Goal: Transaction & Acquisition: Book appointment/travel/reservation

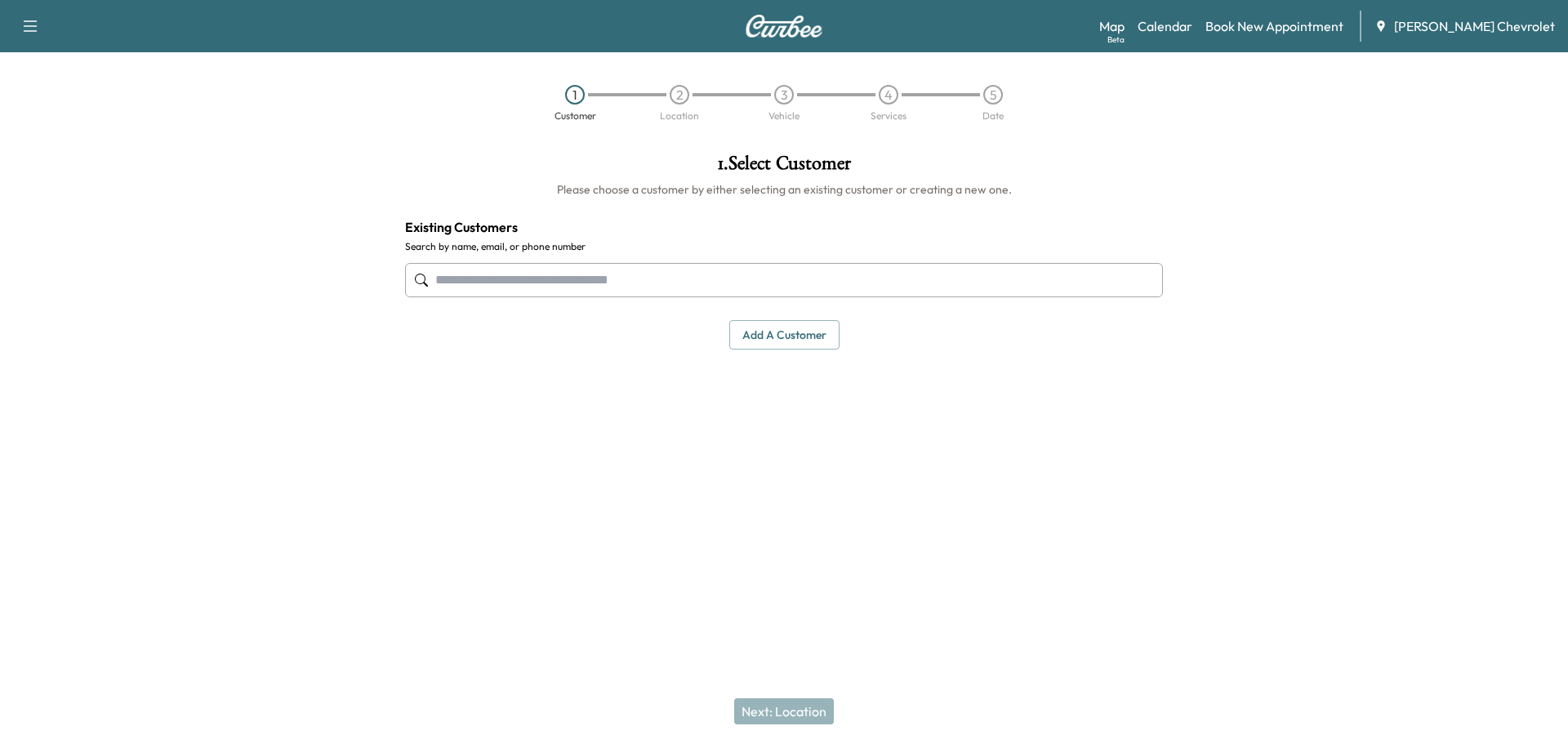
click at [506, 275] on input "text" at bounding box center [784, 280] width 758 height 34
paste input "**********"
type input "**********"
click at [819, 223] on h4 "Existing Customers" at bounding box center [784, 227] width 758 height 20
click at [805, 339] on button "Add a customer" at bounding box center [784, 335] width 111 height 30
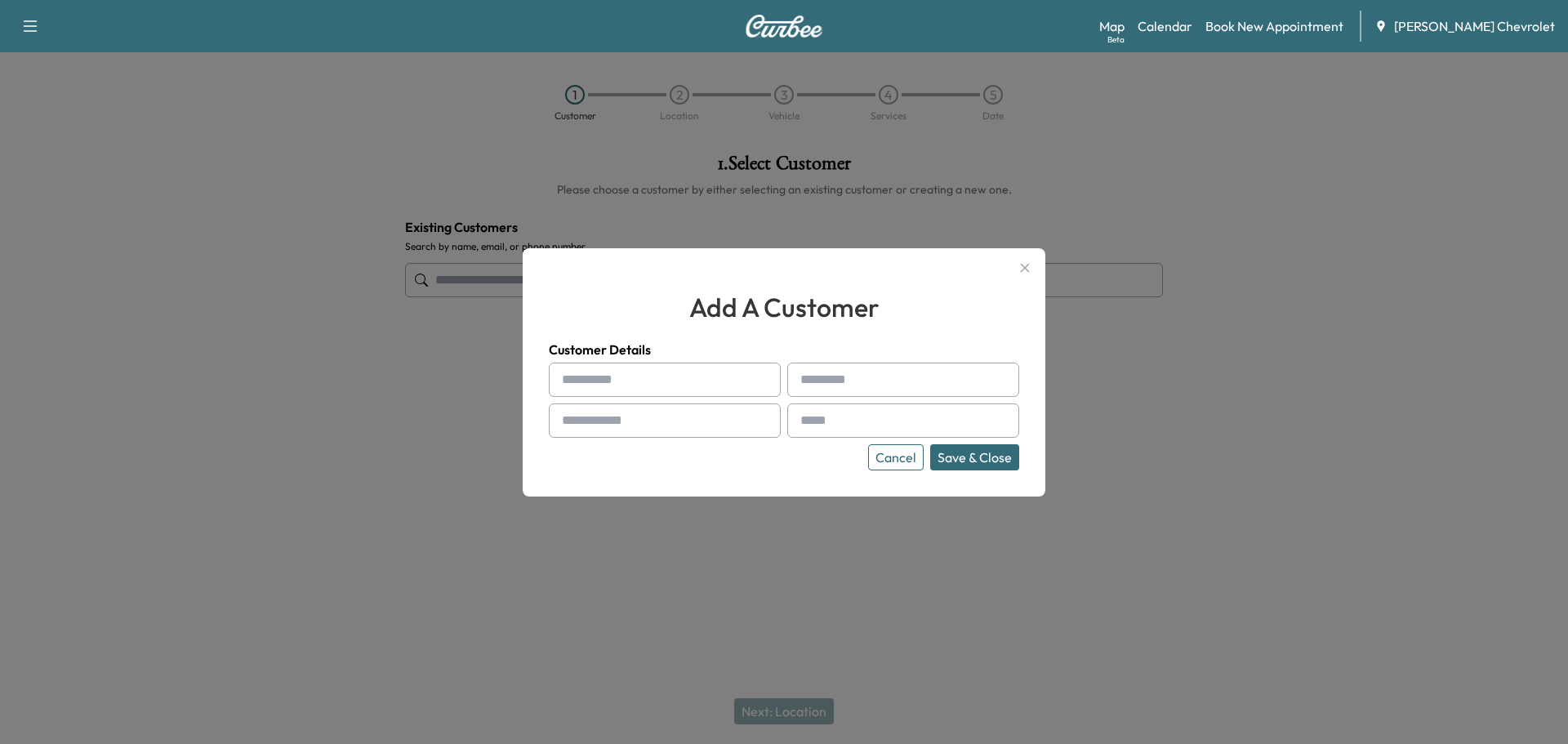
click at [688, 378] on input "text" at bounding box center [664, 380] width 232 height 34
click at [680, 379] on input "text" at bounding box center [664, 380] width 232 height 34
type input "*****"
type input "******"
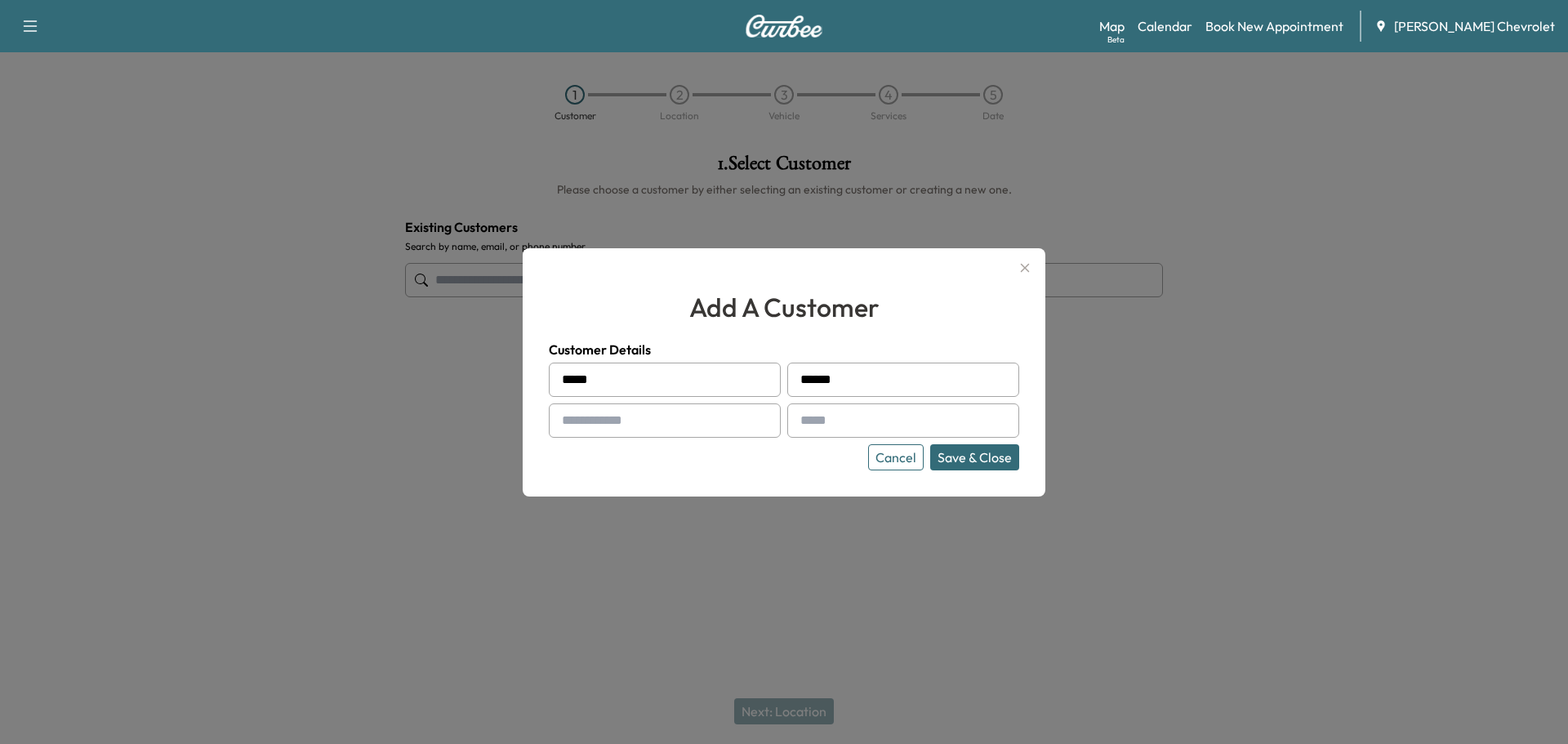
click at [676, 409] on input "text" at bounding box center [664, 420] width 232 height 34
type input "**********"
click at [813, 424] on div at bounding box center [803, 420] width 20 height 20
click at [836, 427] on input "text" at bounding box center [903, 420] width 232 height 34
click at [838, 419] on input "text" at bounding box center [903, 420] width 232 height 34
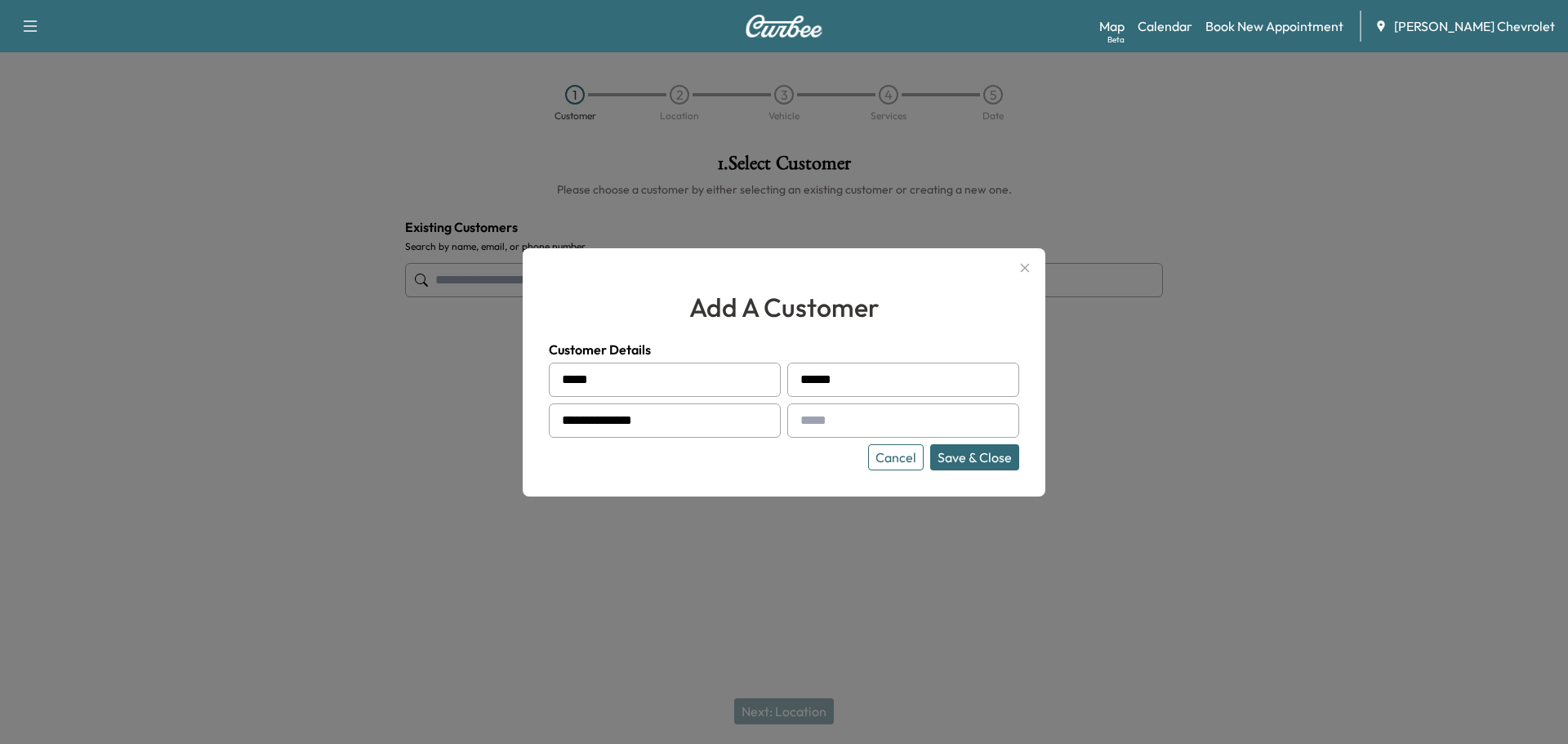
click at [838, 418] on input "text" at bounding box center [903, 420] width 232 height 34
paste input "**********"
type input "**********"
click at [951, 457] on button "Save & Close" at bounding box center [975, 458] width 89 height 27
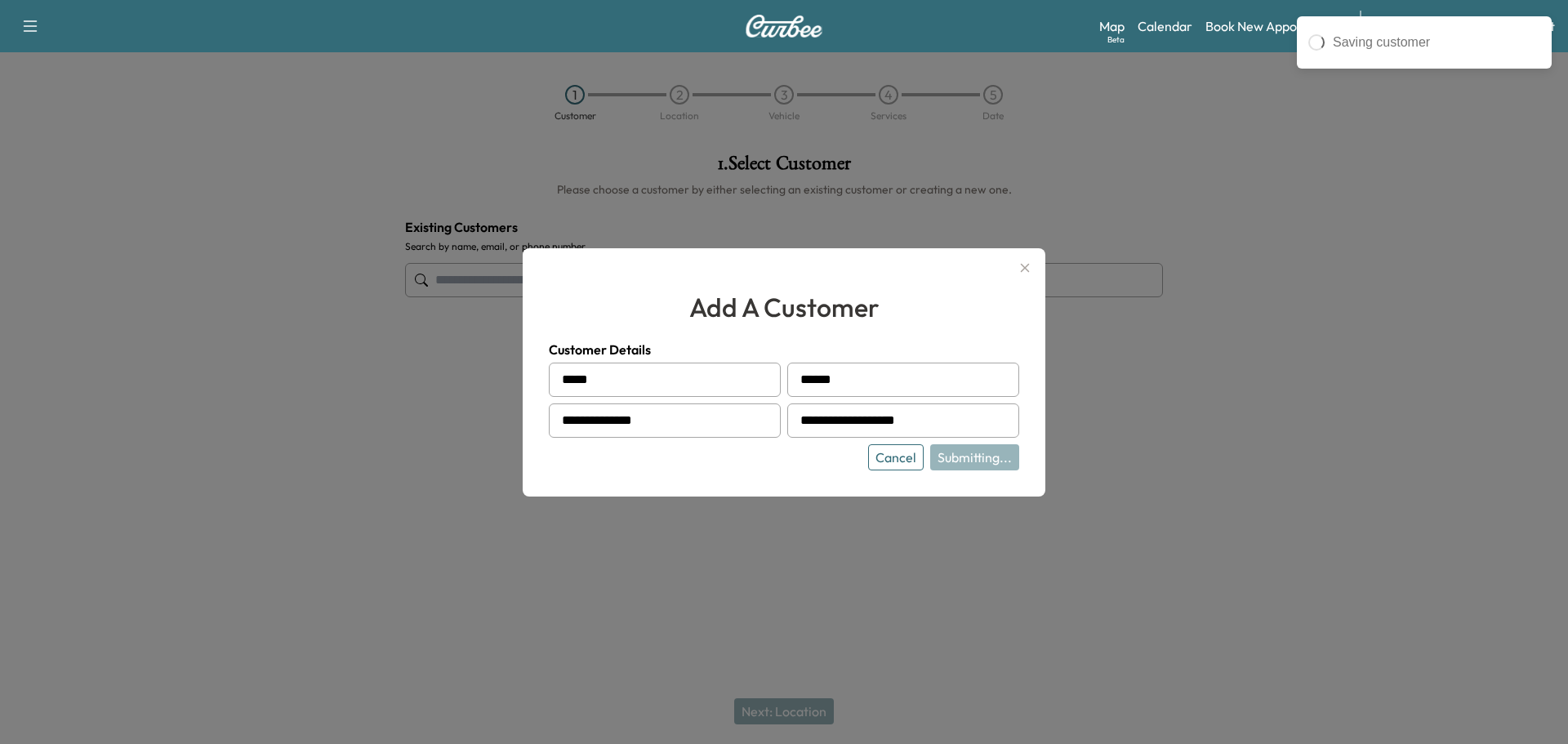
type input "**********"
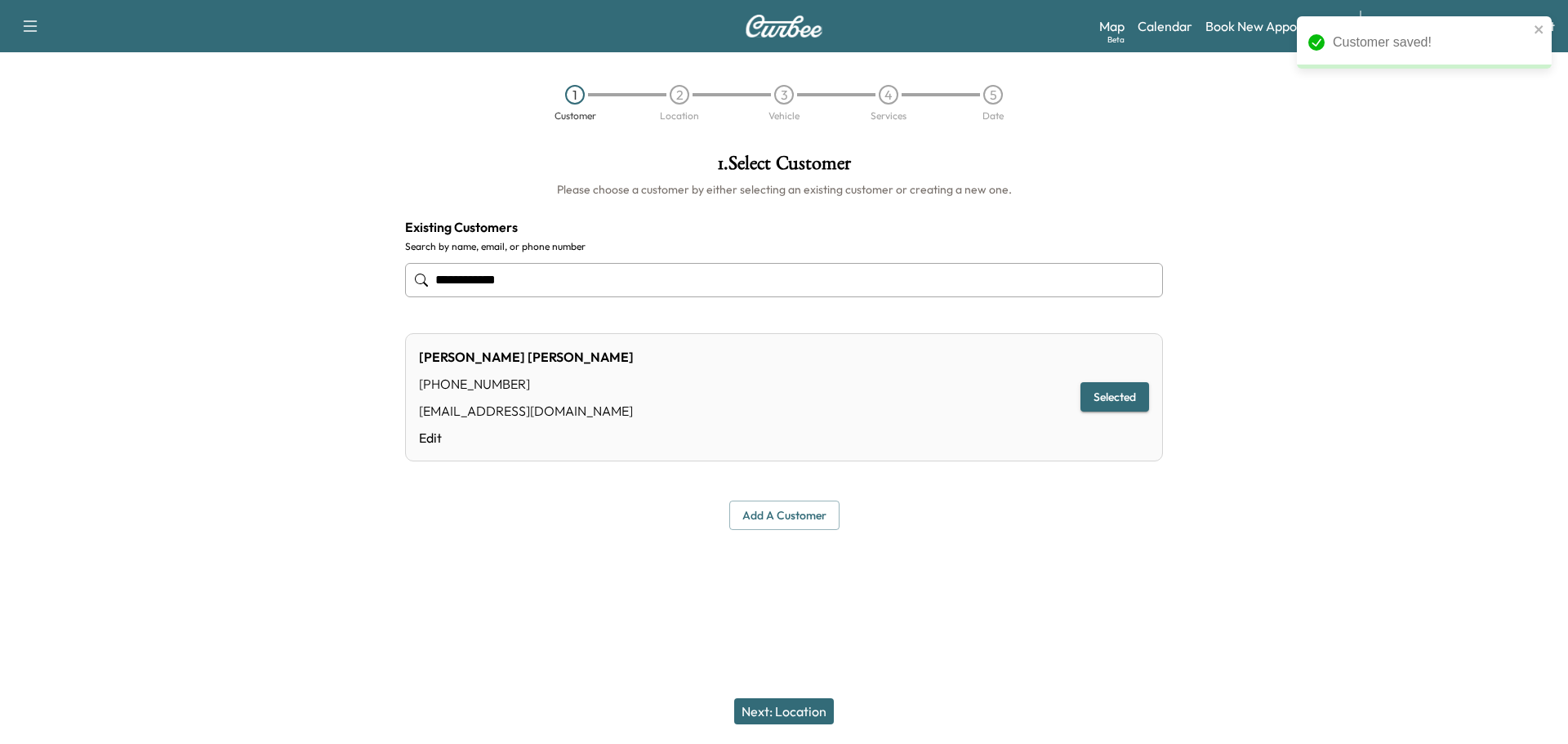
click at [1069, 677] on div "**********" at bounding box center [784, 372] width 1568 height 744
click at [1540, 31] on icon "close" at bounding box center [1539, 29] width 9 height 9
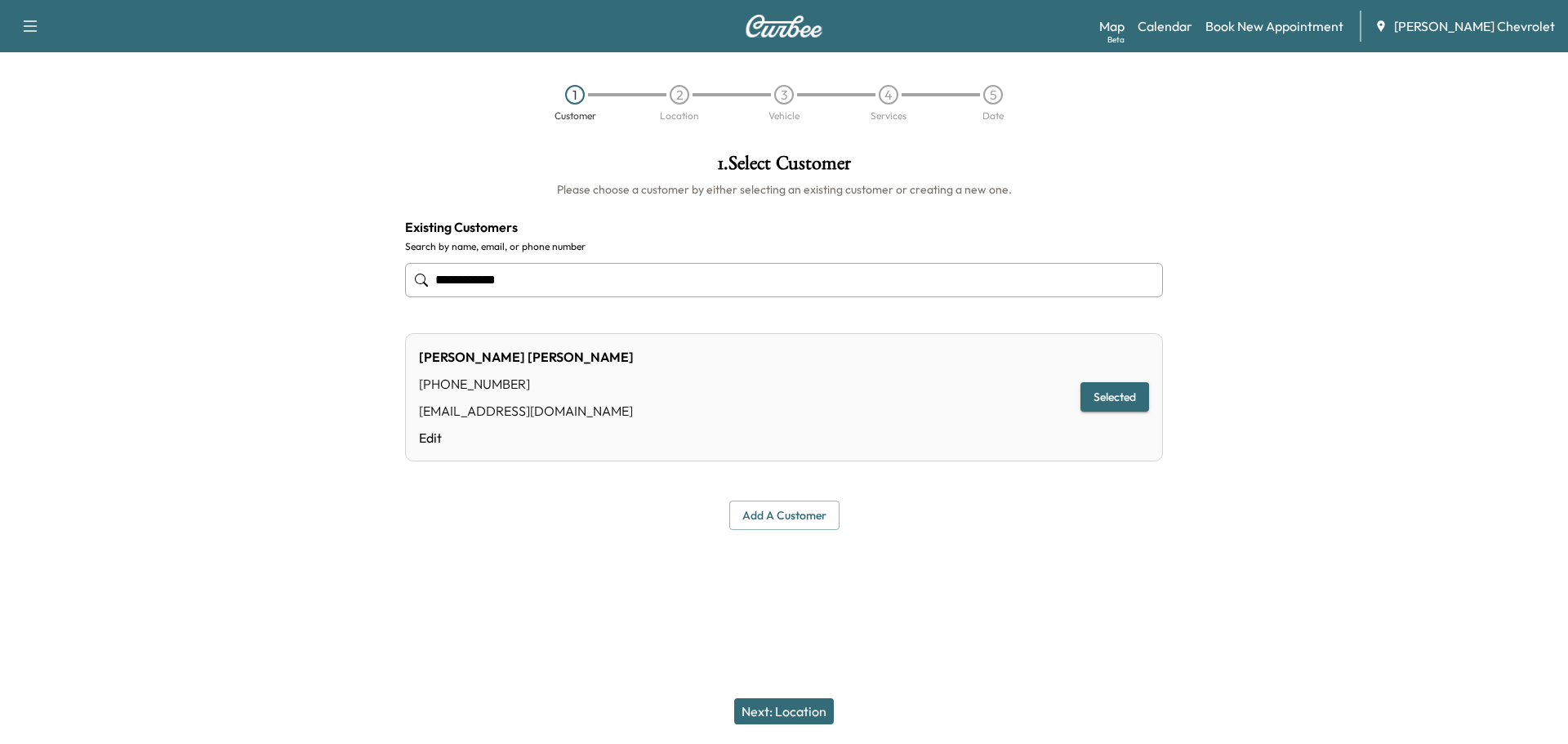
click at [1402, 359] on div at bounding box center [1372, 341] width 392 height 402
click at [1192, 23] on link "Calendar" at bounding box center [1165, 26] width 55 height 20
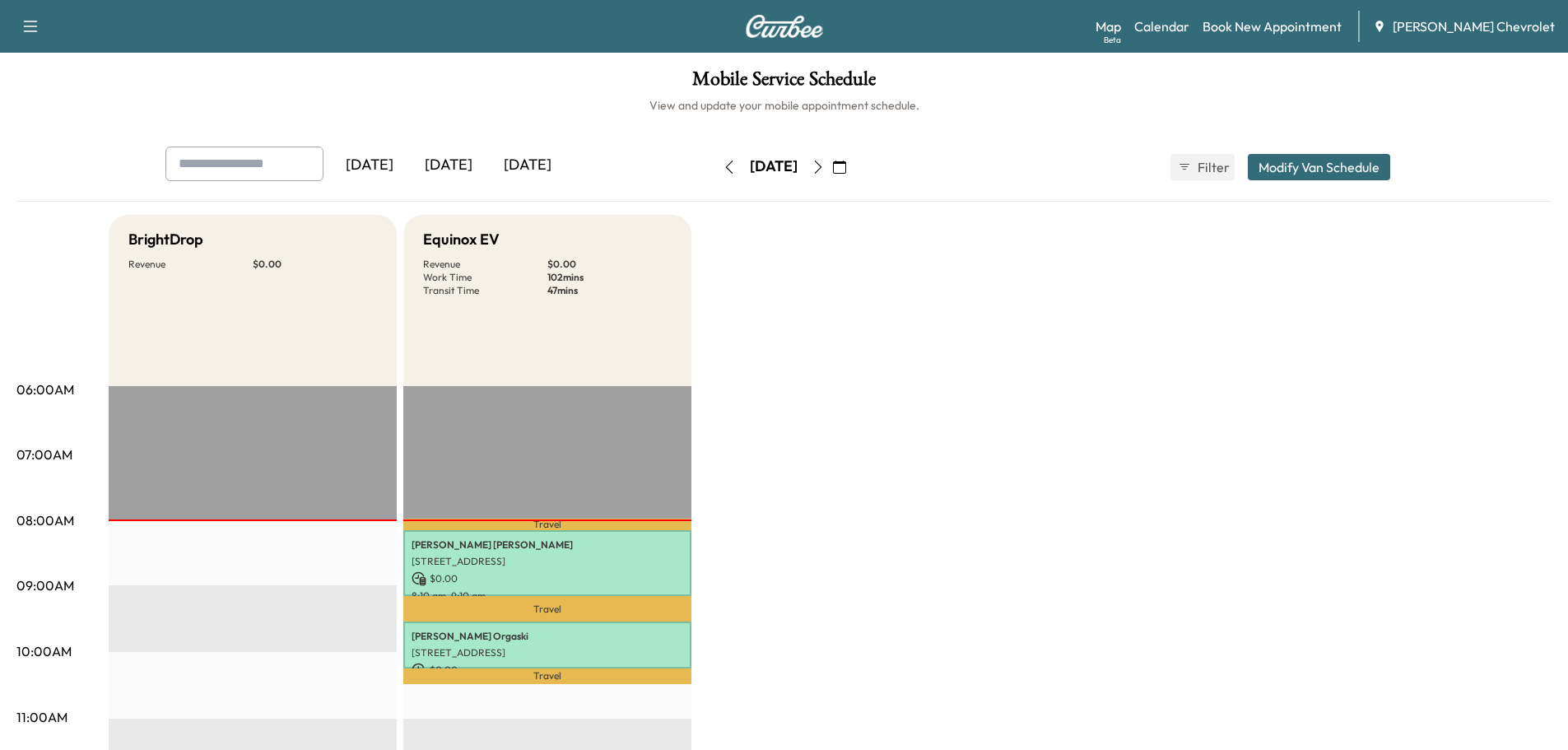
click at [833, 172] on button "button" at bounding box center [817, 167] width 28 height 27
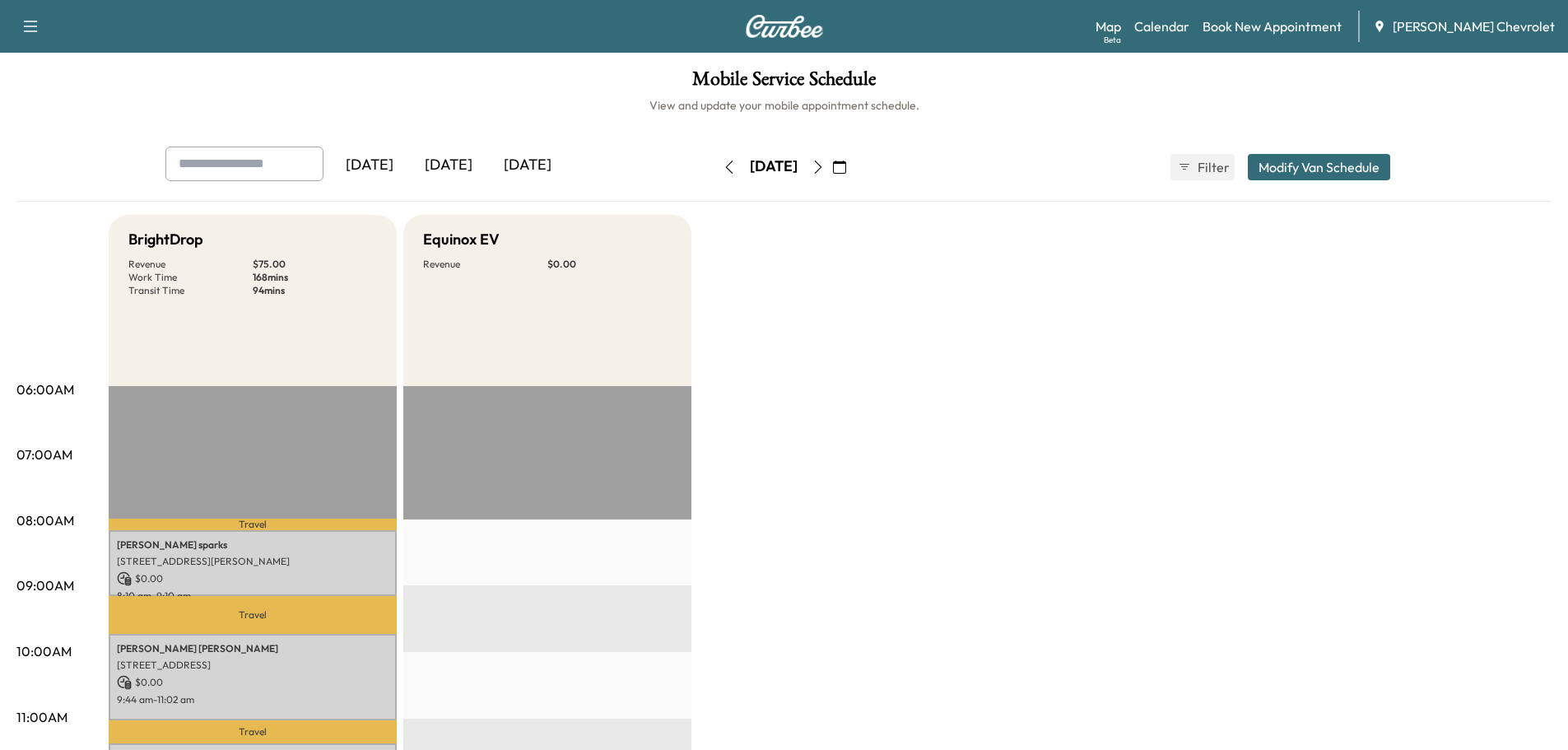
click at [854, 168] on div "[DATE] September 2025 S M T W T F S 31 1 2 3 4 5 6 7 8 9 10 11 12 13 14 15 16 1…" at bounding box center [784, 167] width 138 height 27
click at [825, 168] on icon "button" at bounding box center [818, 167] width 13 height 13
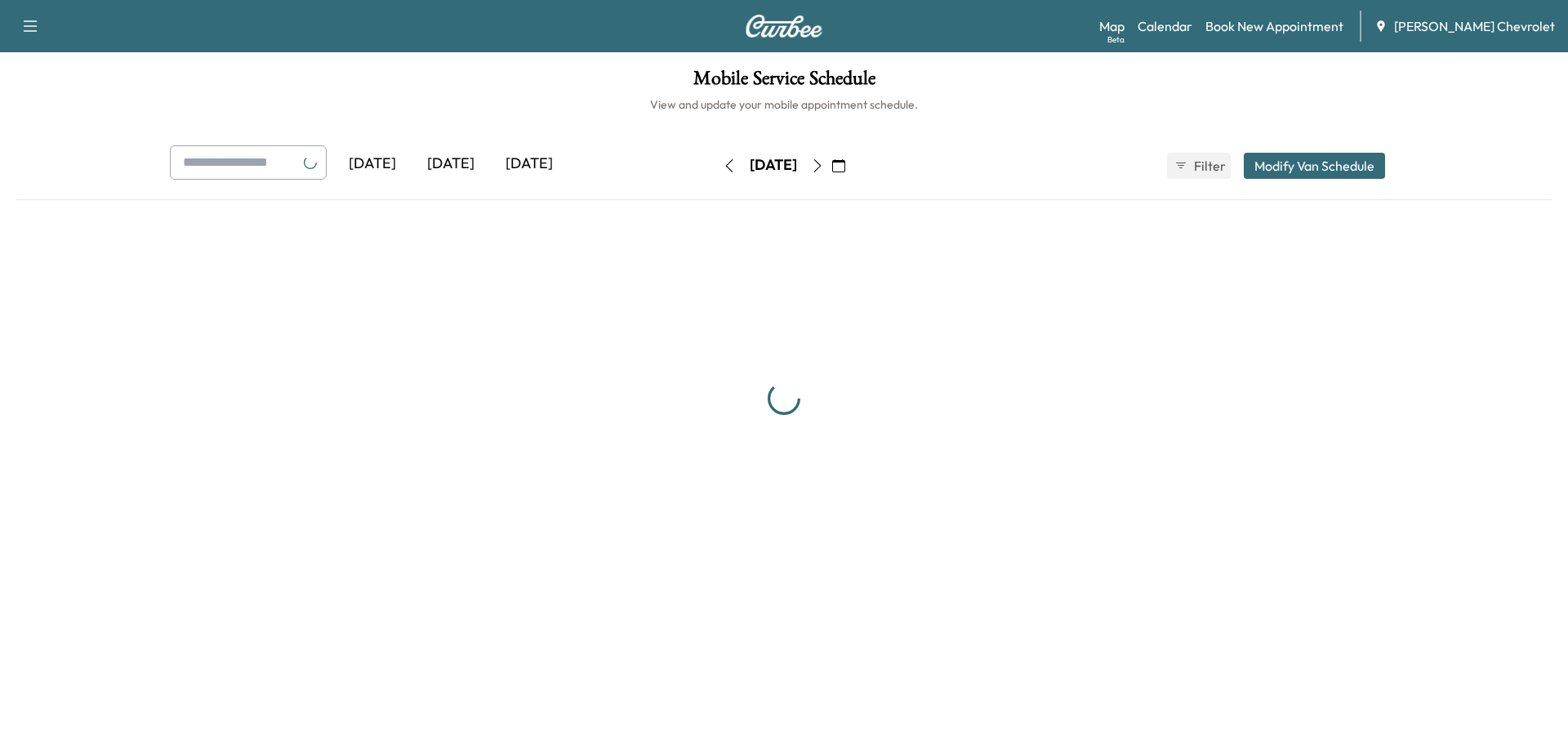
click at [853, 167] on div "[DATE] September 2025 S M T W T F S 31 1 2 3 4 5 6 7 8 9 10 11 12 13 14 15 16 1…" at bounding box center [784, 166] width 137 height 27
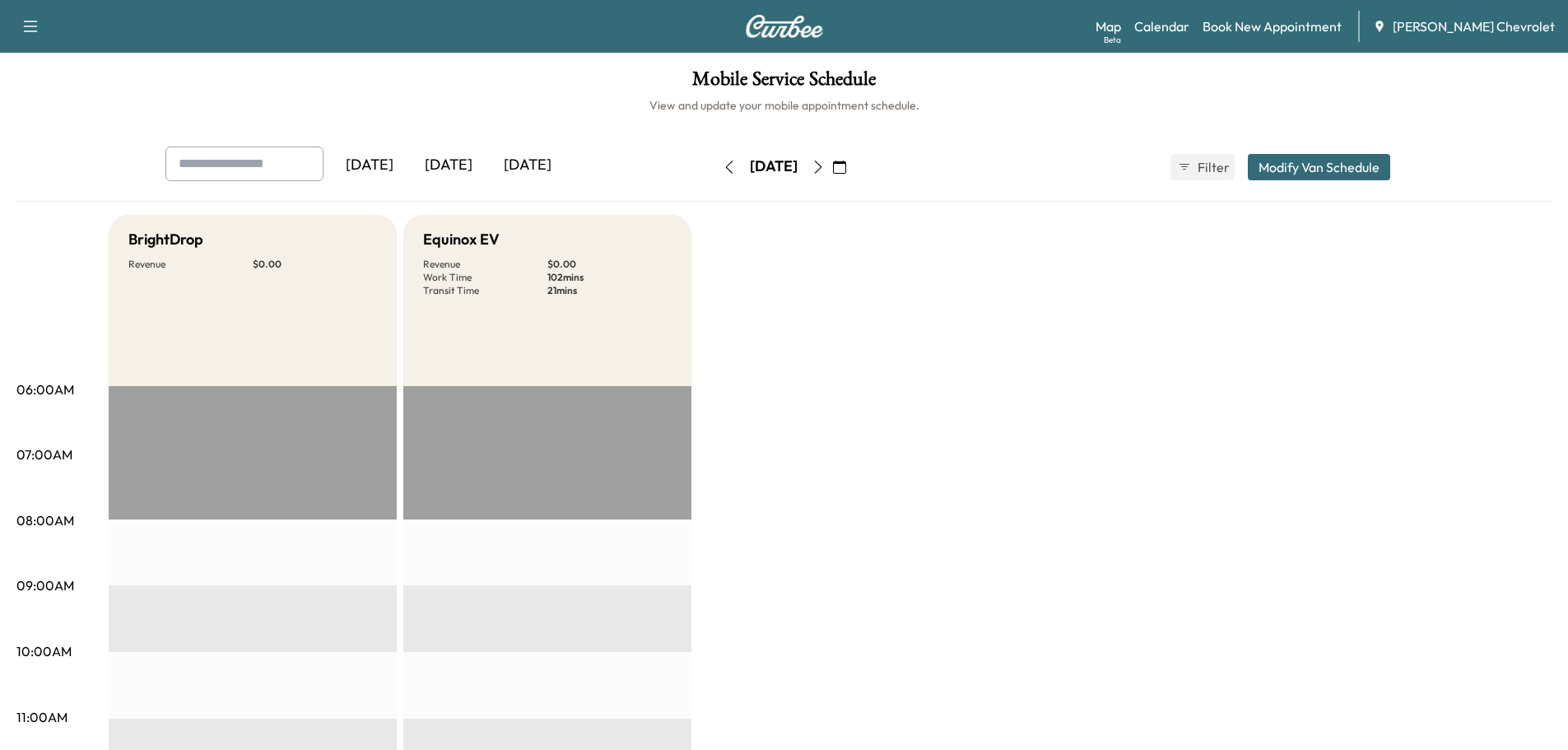
click at [821, 165] on icon "button" at bounding box center [818, 167] width 8 height 13
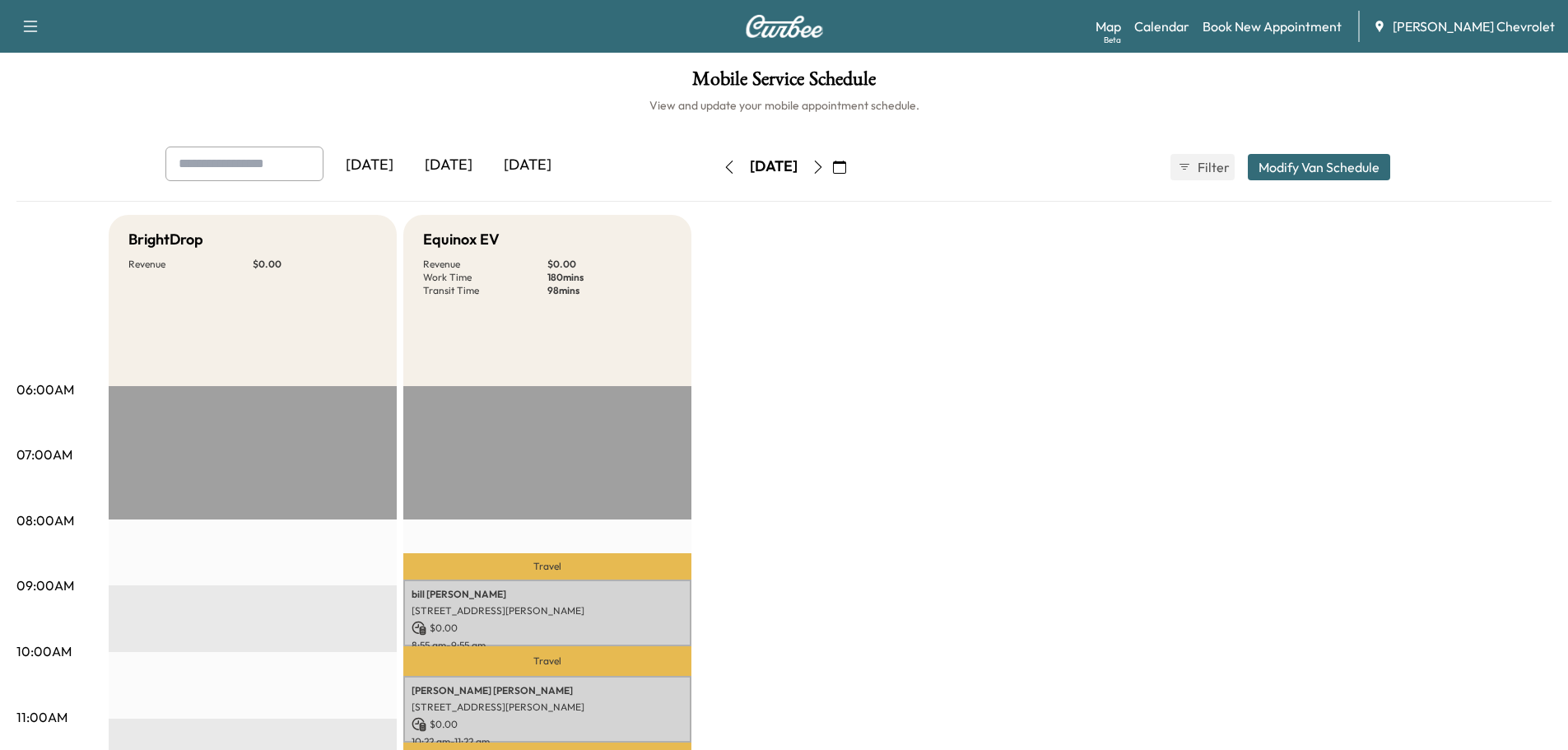
click at [715, 164] on button "button" at bounding box center [729, 167] width 28 height 27
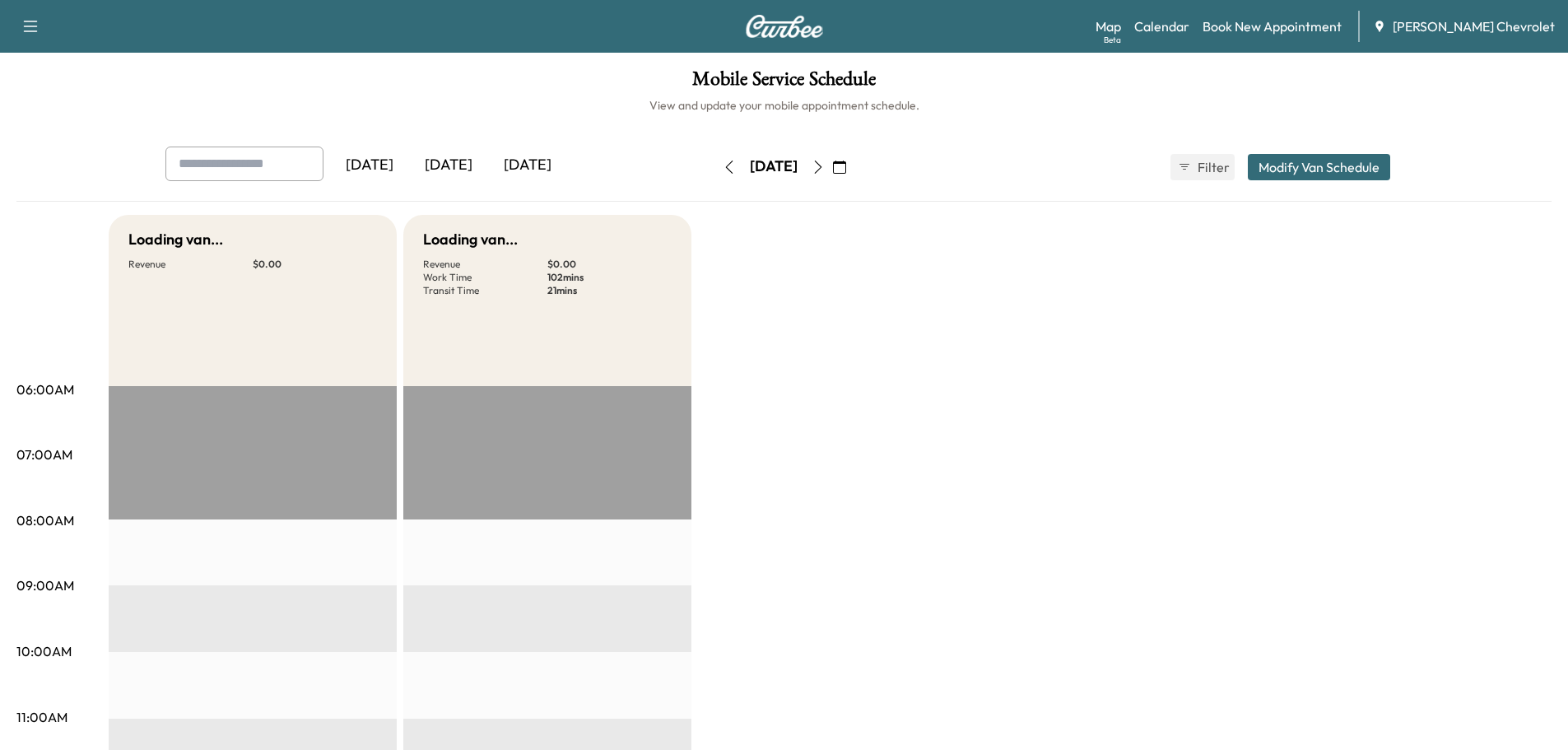
click at [715, 164] on button "button" at bounding box center [729, 167] width 28 height 27
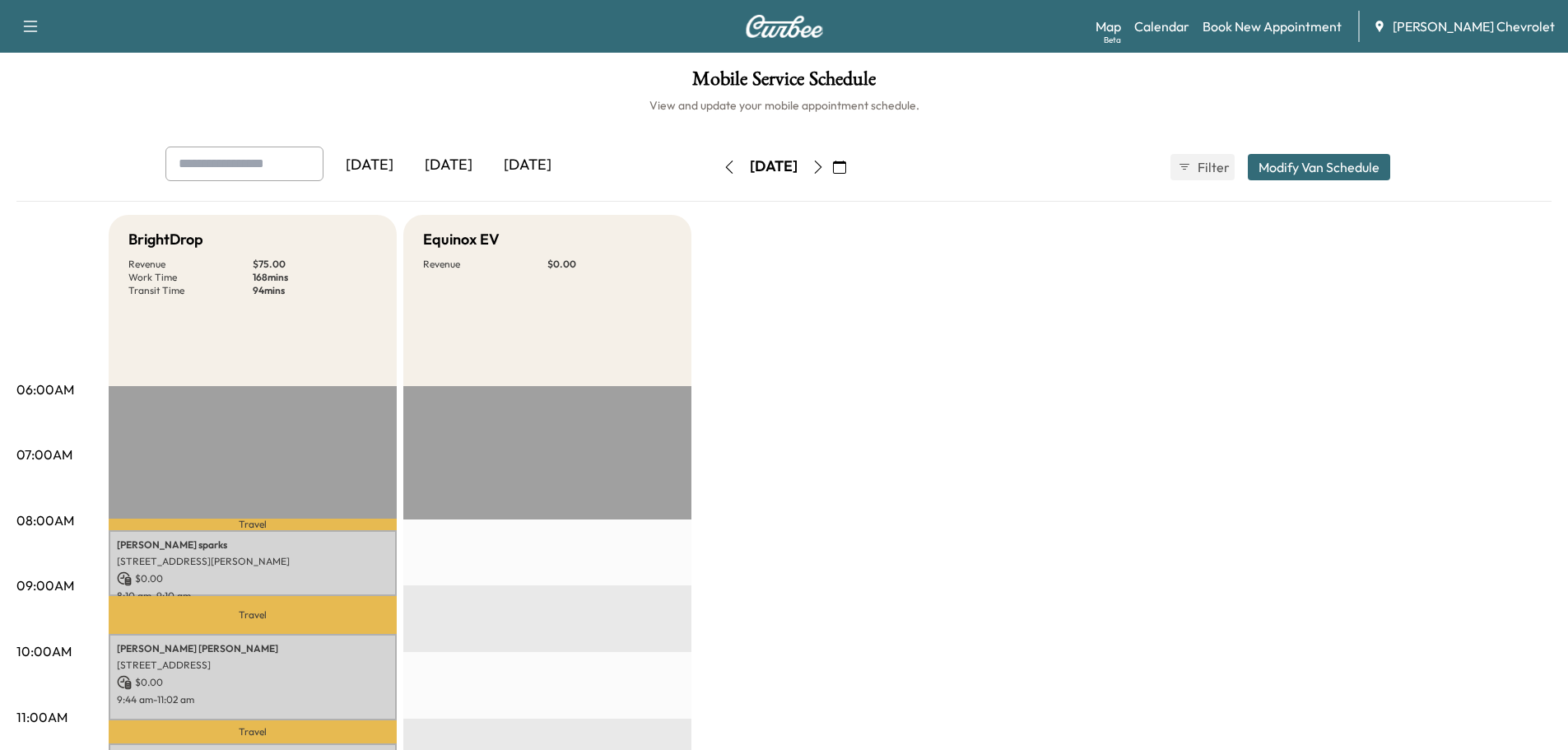
click at [750, 164] on div "[DATE]" at bounding box center [774, 167] width 48 height 21
click at [715, 166] on button "button" at bounding box center [729, 167] width 28 height 27
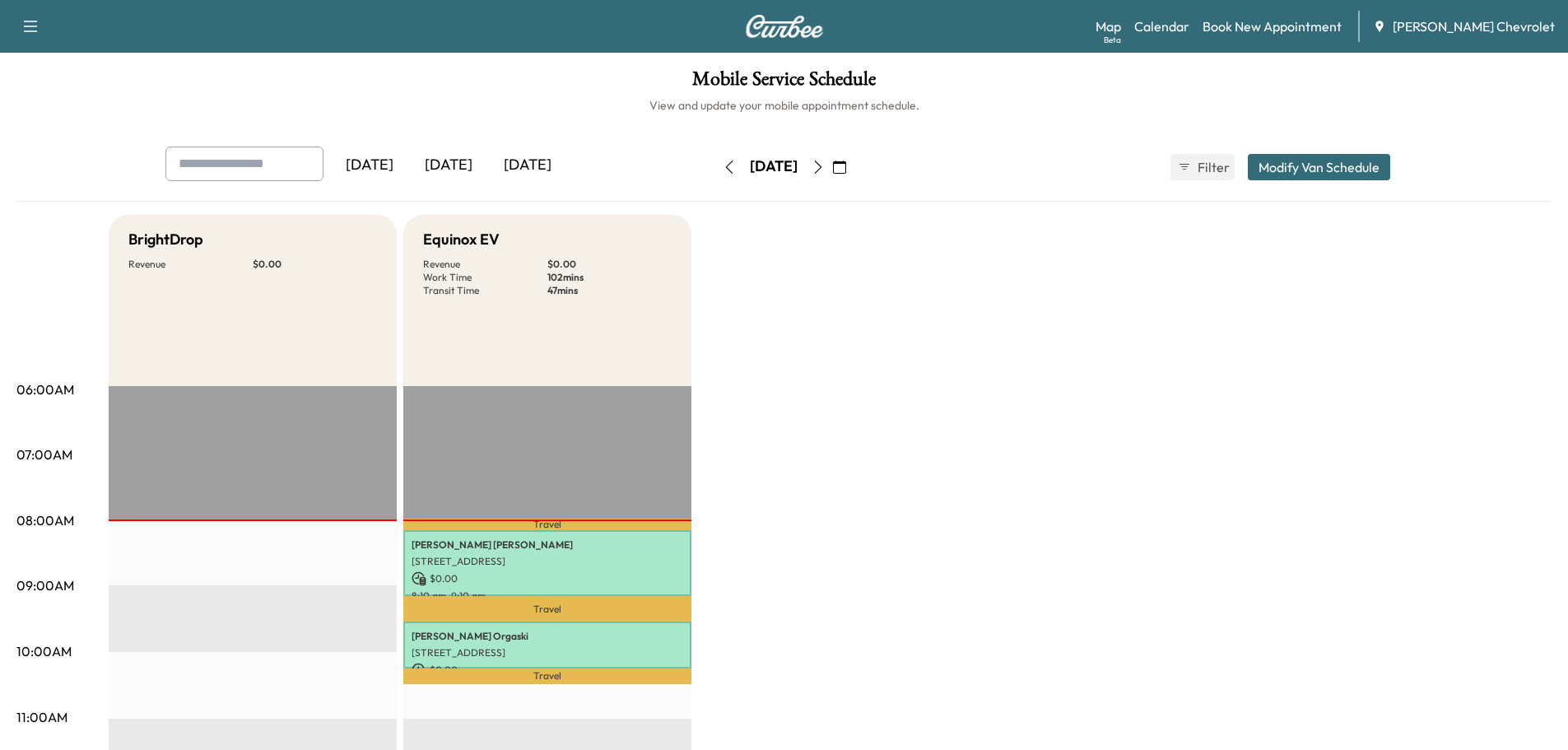
click at [723, 169] on icon "button" at bounding box center [730, 167] width 13 height 13
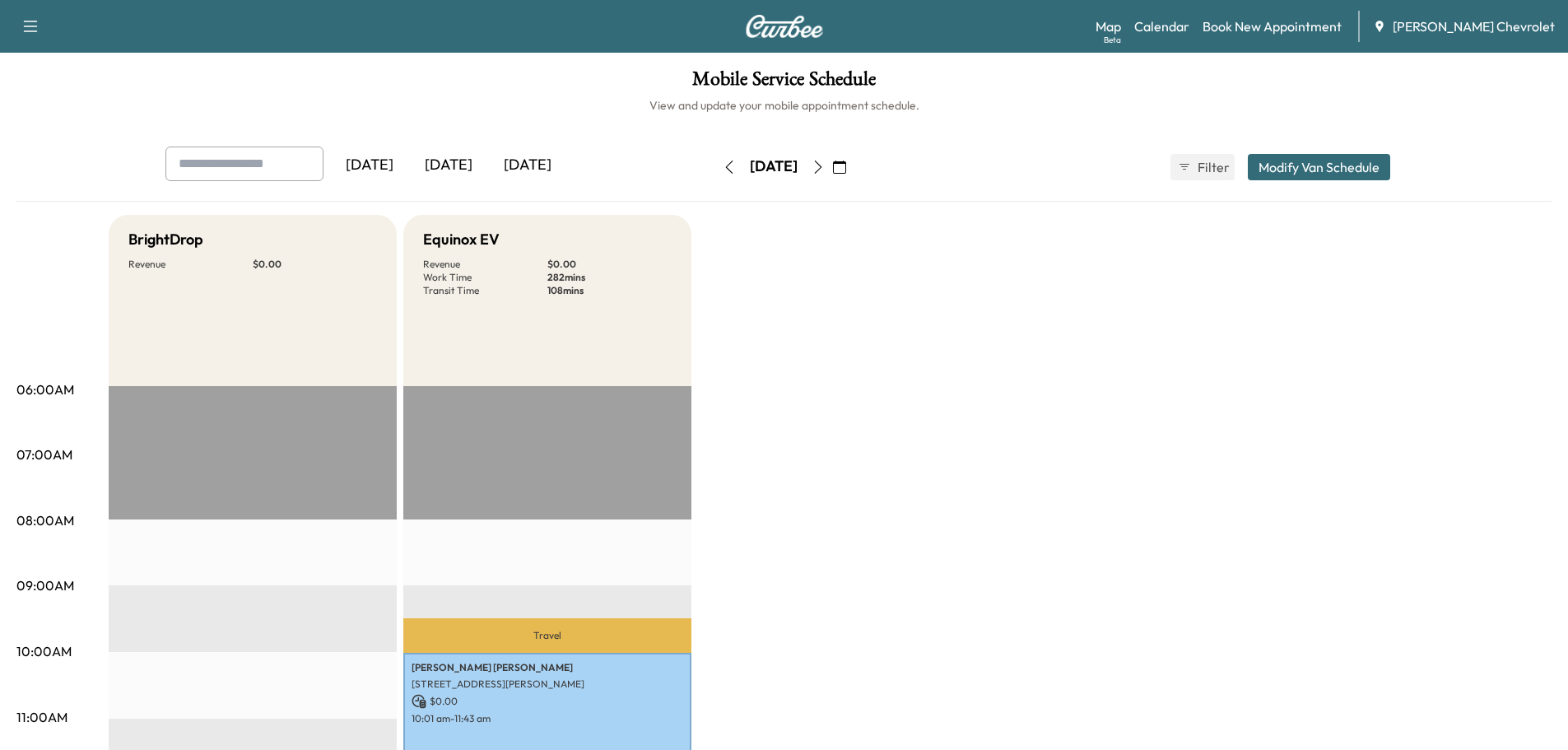
click at [833, 173] on button "button" at bounding box center [817, 167] width 28 height 27
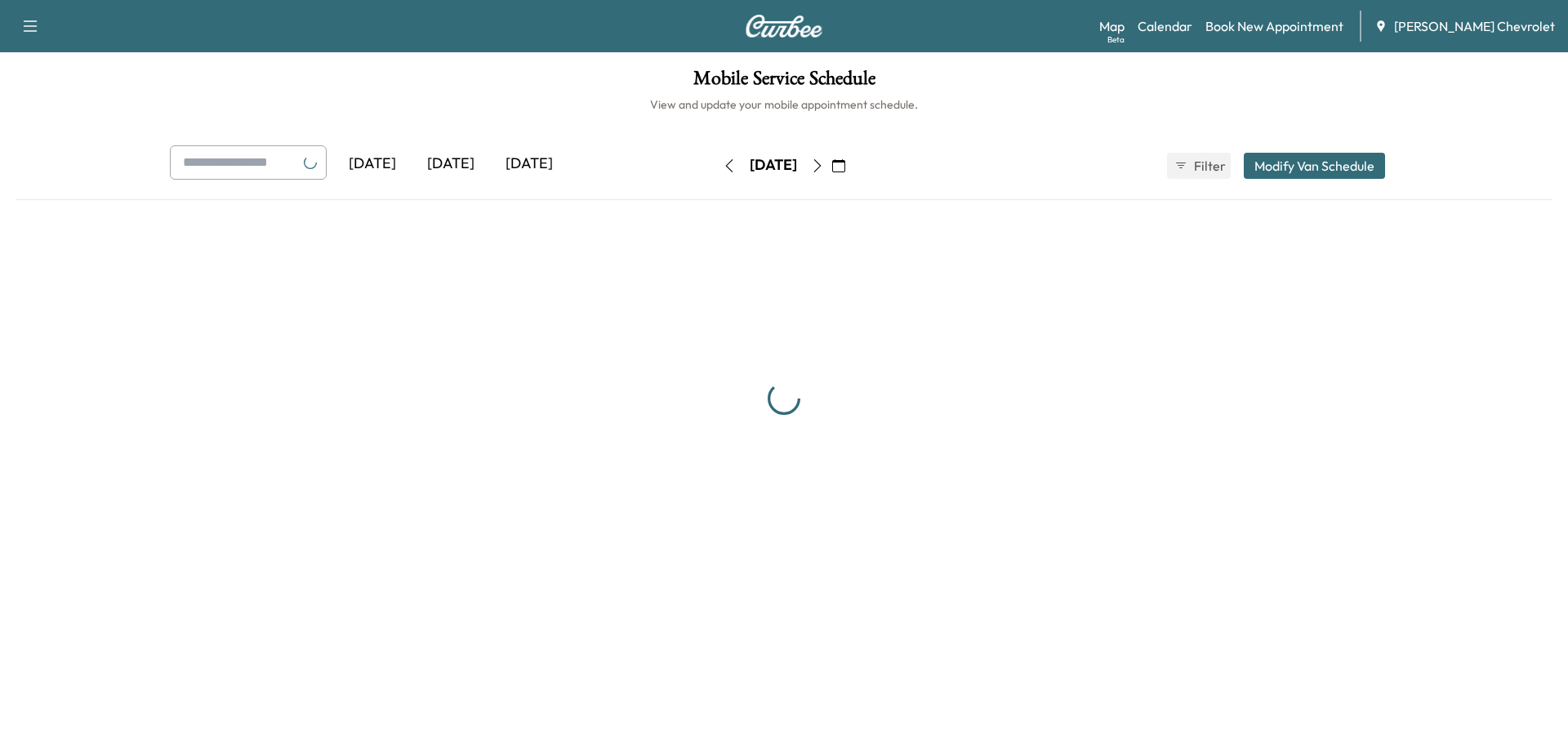
click at [824, 167] on icon "button" at bounding box center [818, 166] width 13 height 13
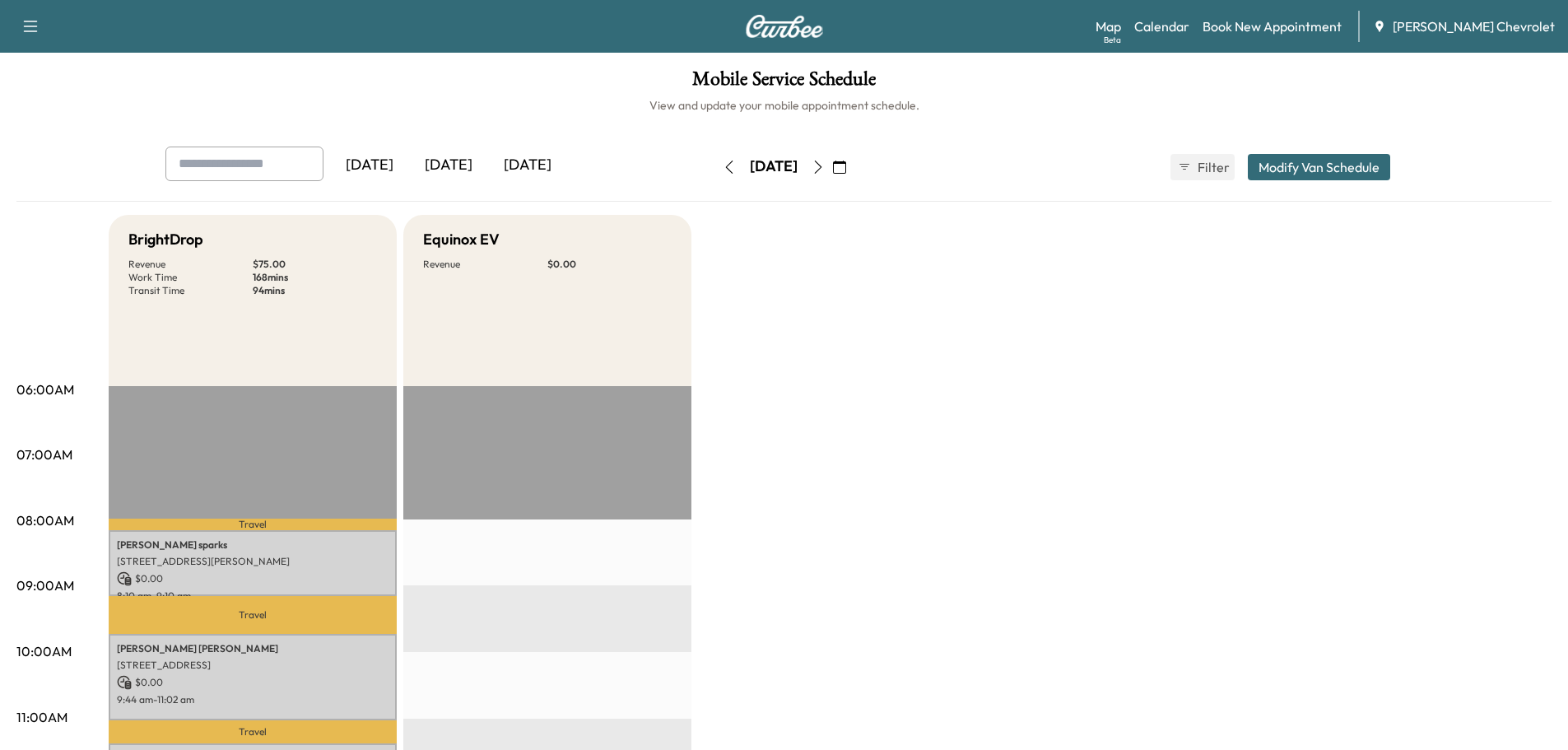
click at [833, 168] on button "button" at bounding box center [817, 167] width 28 height 27
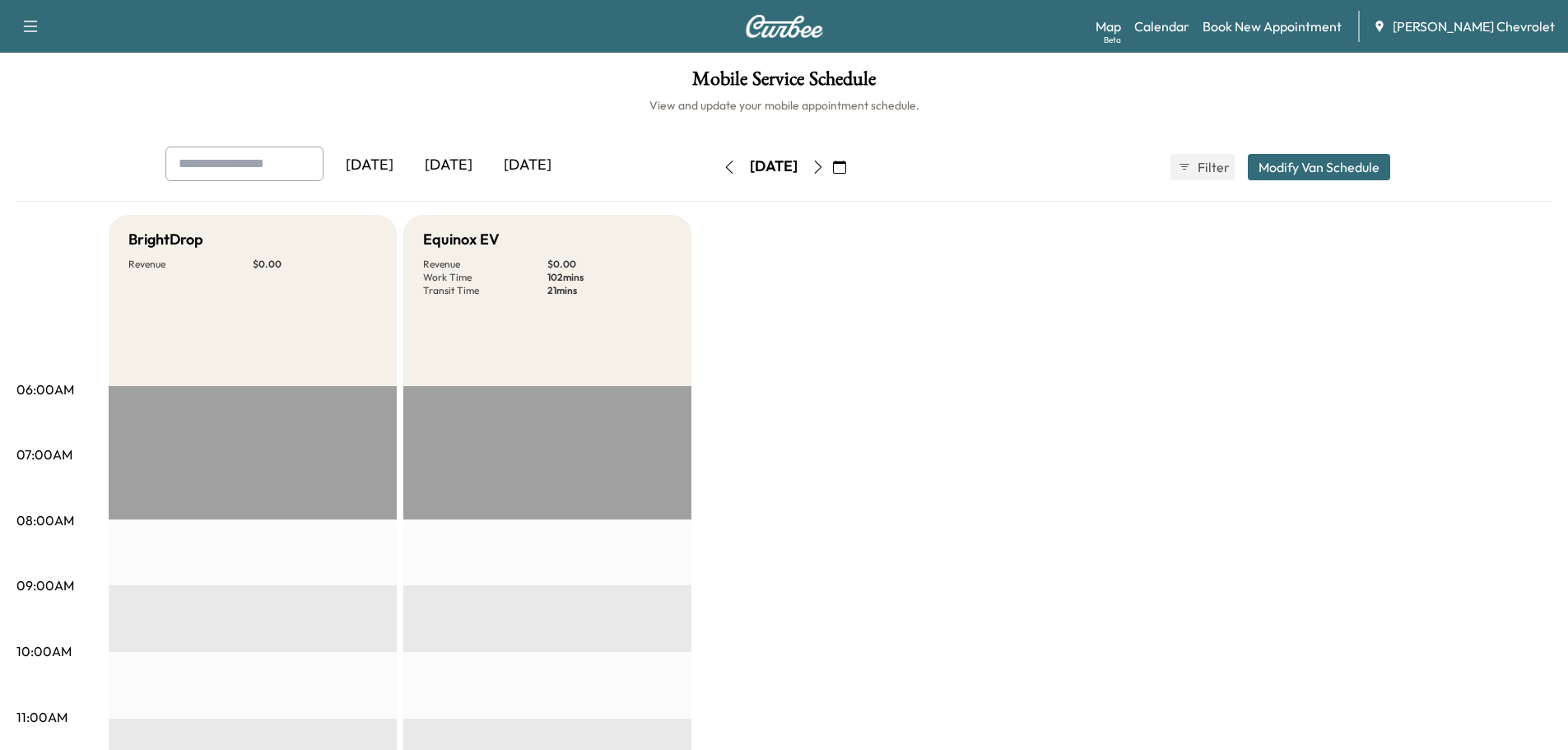
click at [825, 168] on icon "button" at bounding box center [818, 167] width 13 height 13
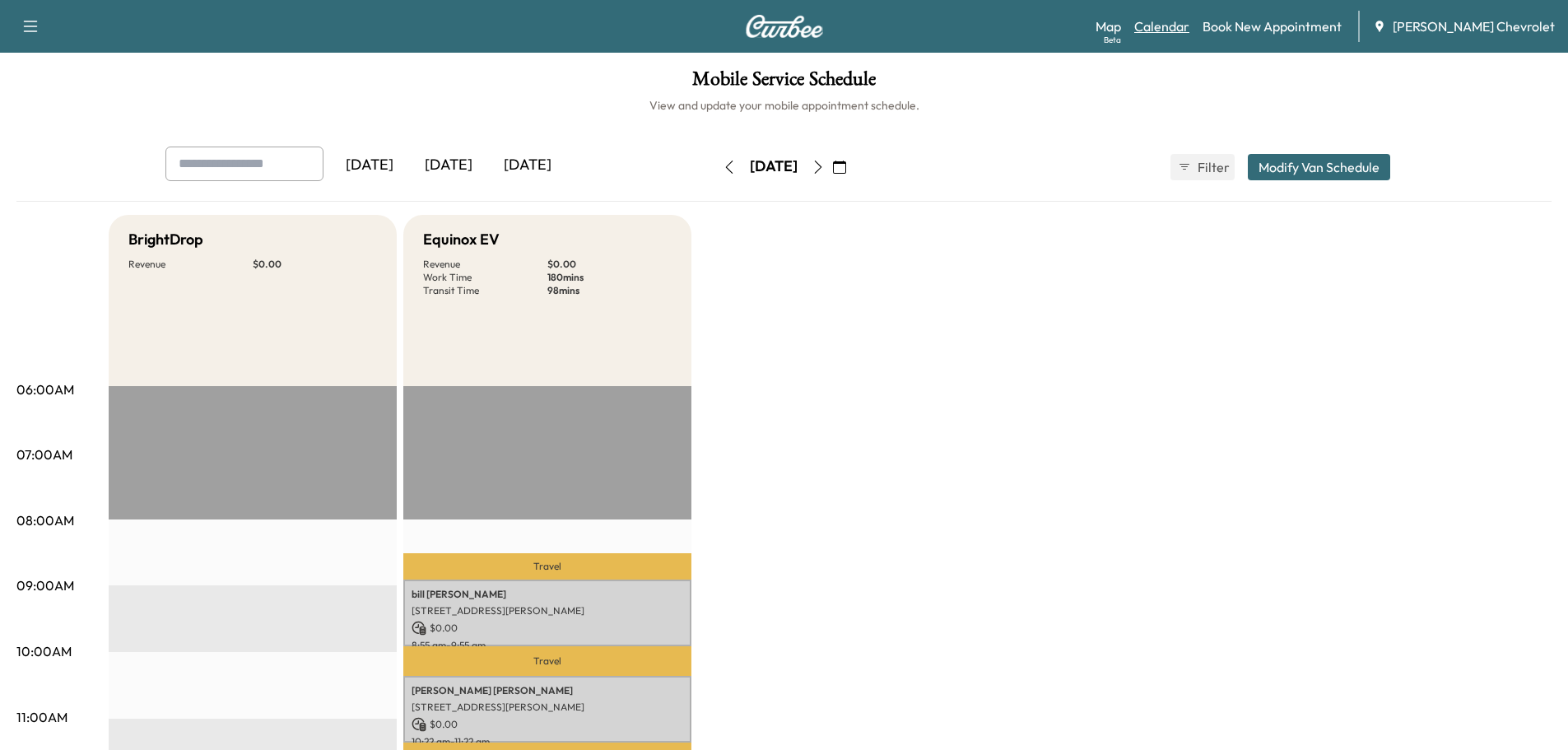
click at [1189, 21] on link "Calendar" at bounding box center [1162, 26] width 55 height 20
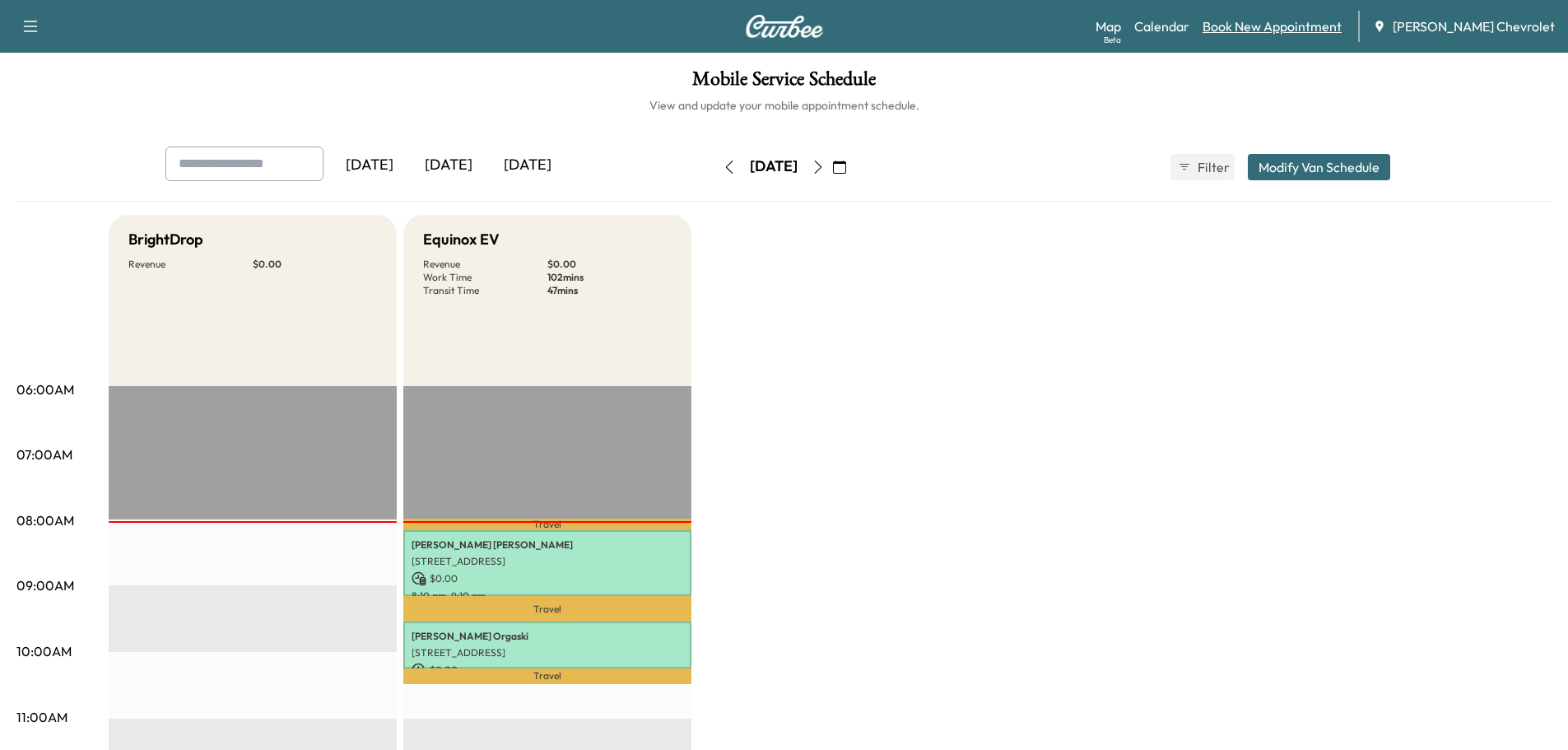
click at [1321, 27] on link "Book New Appointment" at bounding box center [1272, 26] width 139 height 20
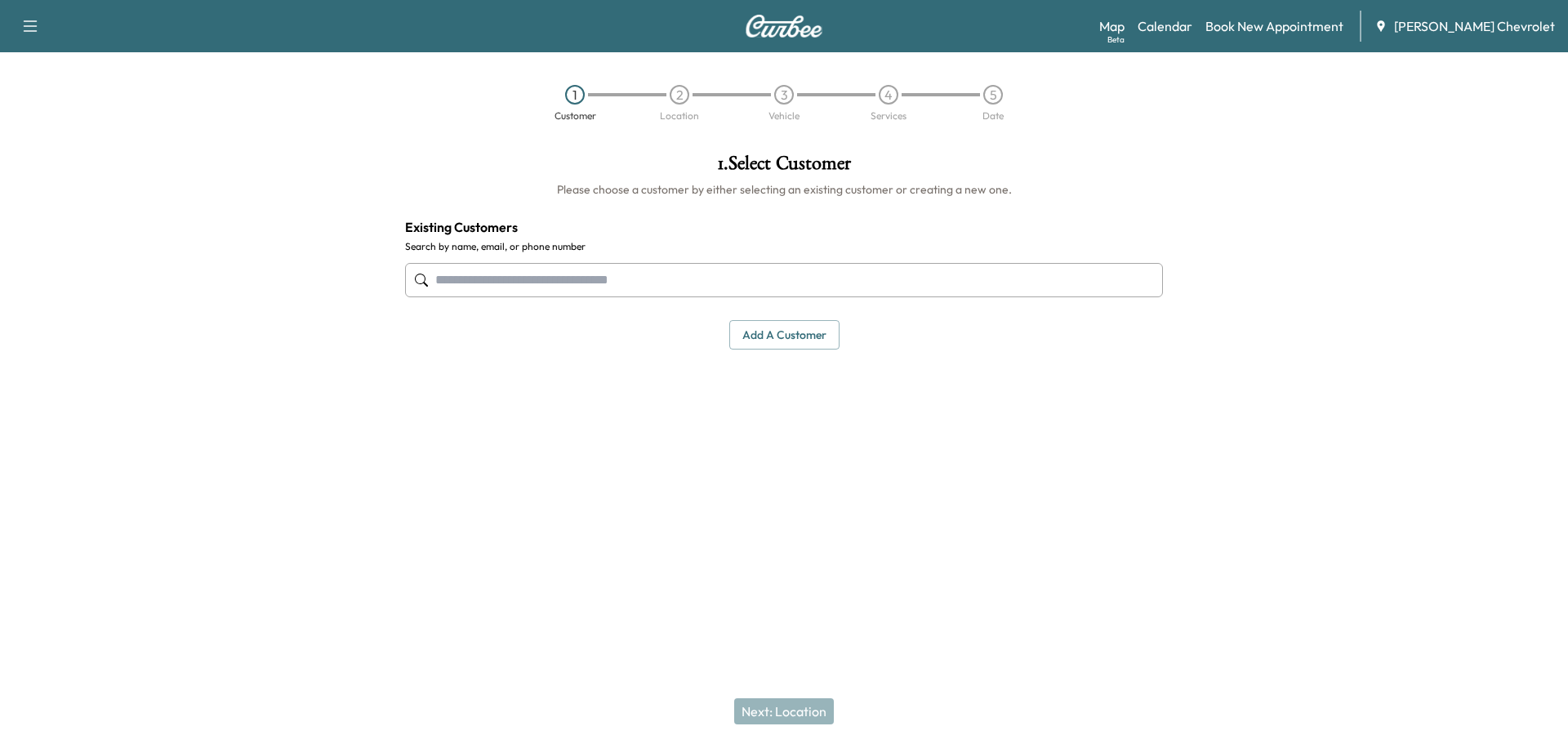
click at [778, 272] on input "text" at bounding box center [784, 280] width 758 height 34
click at [777, 275] on input "text" at bounding box center [784, 280] width 758 height 34
click at [776, 276] on input "text" at bounding box center [784, 280] width 758 height 34
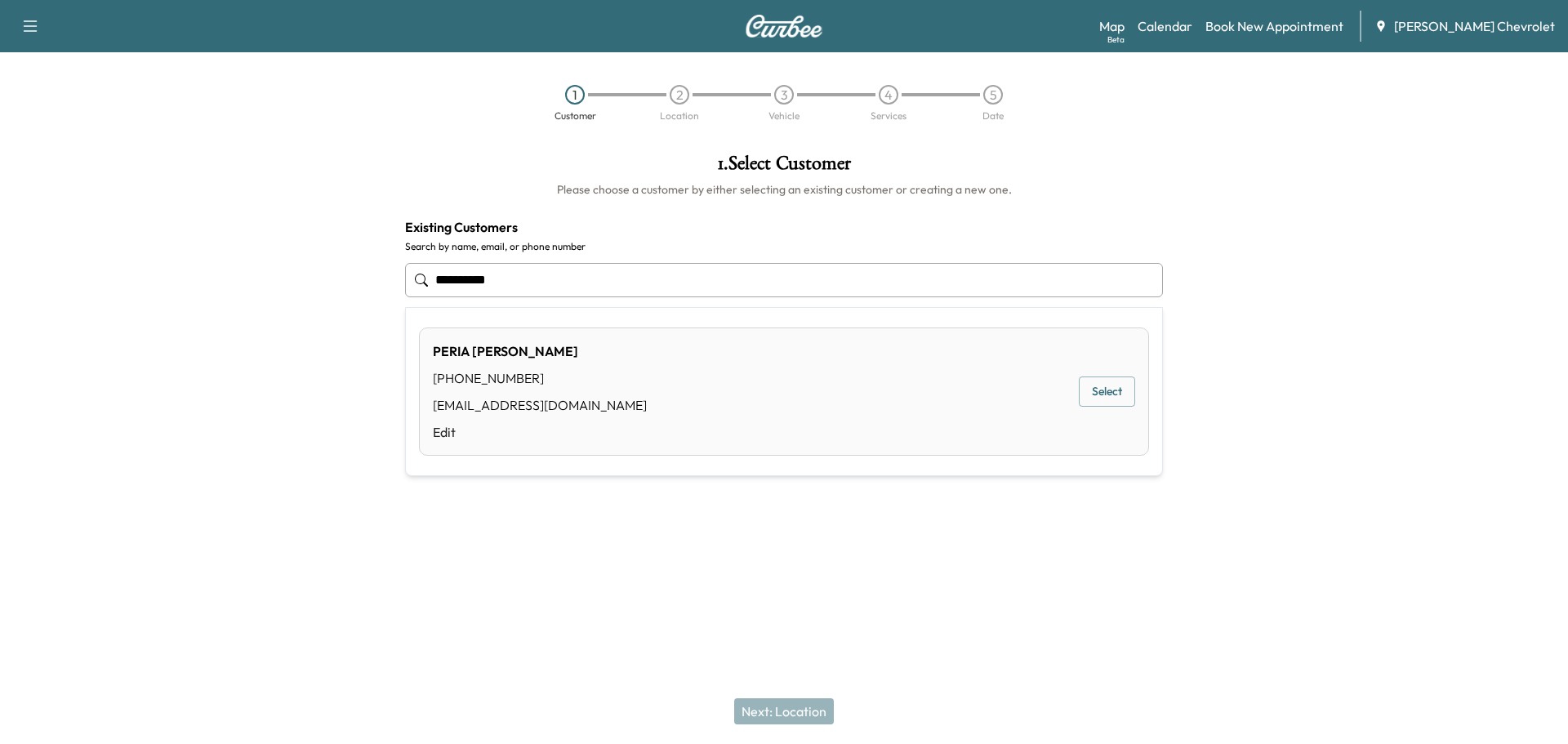
click at [771, 327] on ul "**********" at bounding box center [784, 391] width 756 height 168
click at [818, 369] on div "[PERSON_NAME] [PHONE_NUMBER] [EMAIL_ADDRESS][DOMAIN_NAME] Edit Select" at bounding box center [784, 392] width 731 height 129
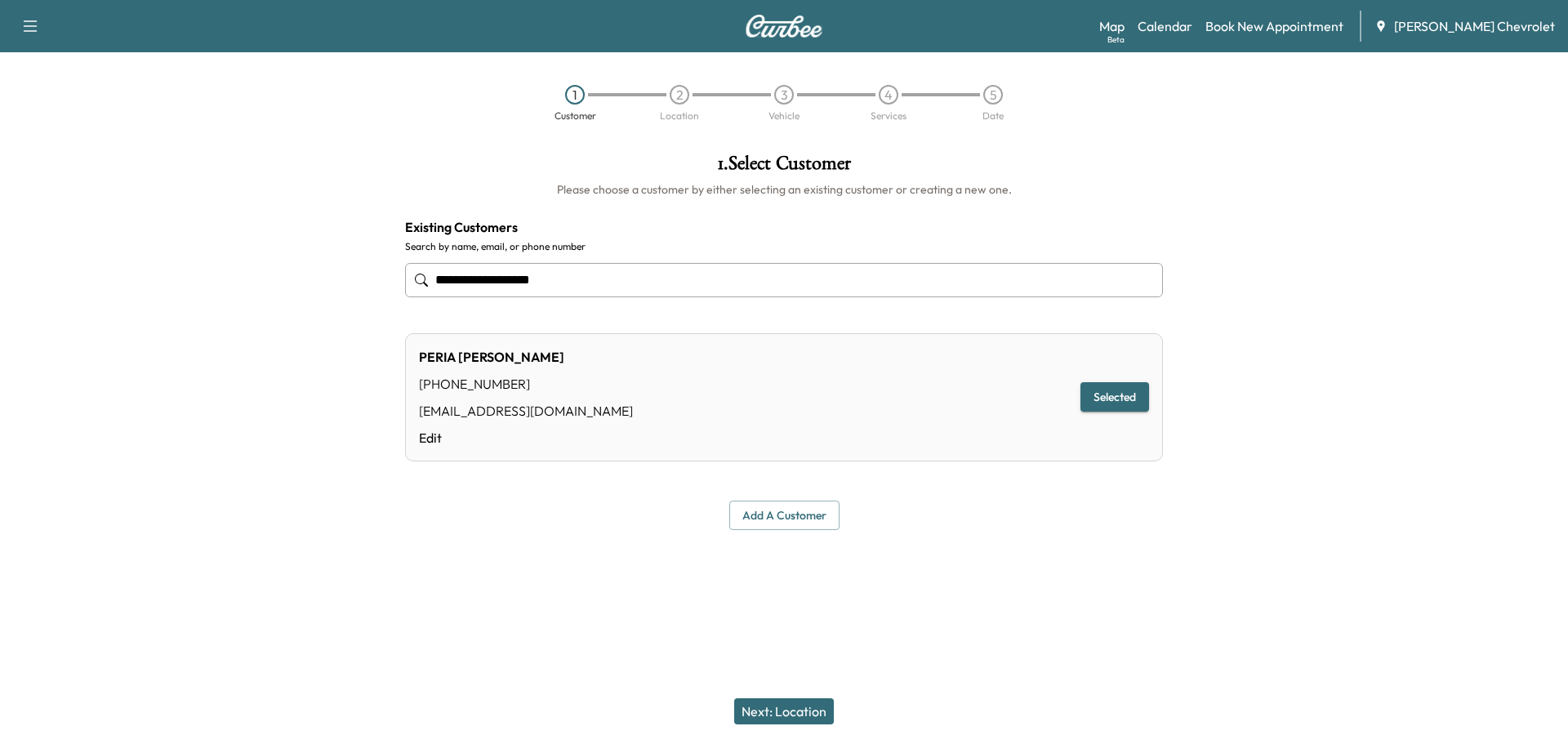
type input "**********"
click at [1115, 401] on button "Selected" at bounding box center [1115, 398] width 68 height 30
click at [1126, 397] on button "Selected" at bounding box center [1115, 398] width 68 height 30
click at [1125, 397] on button "Selected" at bounding box center [1115, 398] width 68 height 30
click at [808, 697] on div "Next: Location" at bounding box center [784, 711] width 1568 height 65
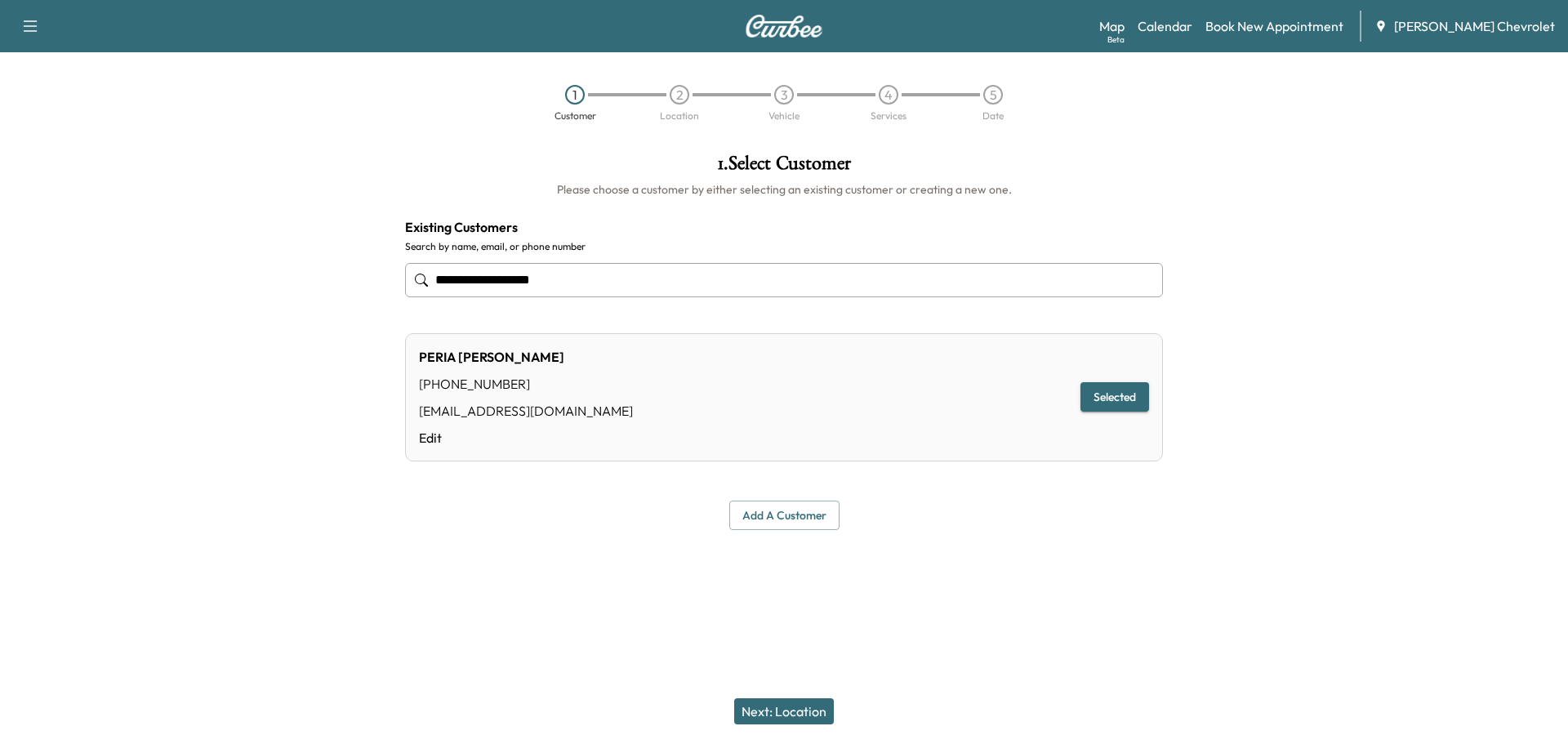
click at [808, 708] on button "Next: Location" at bounding box center [784, 712] width 99 height 27
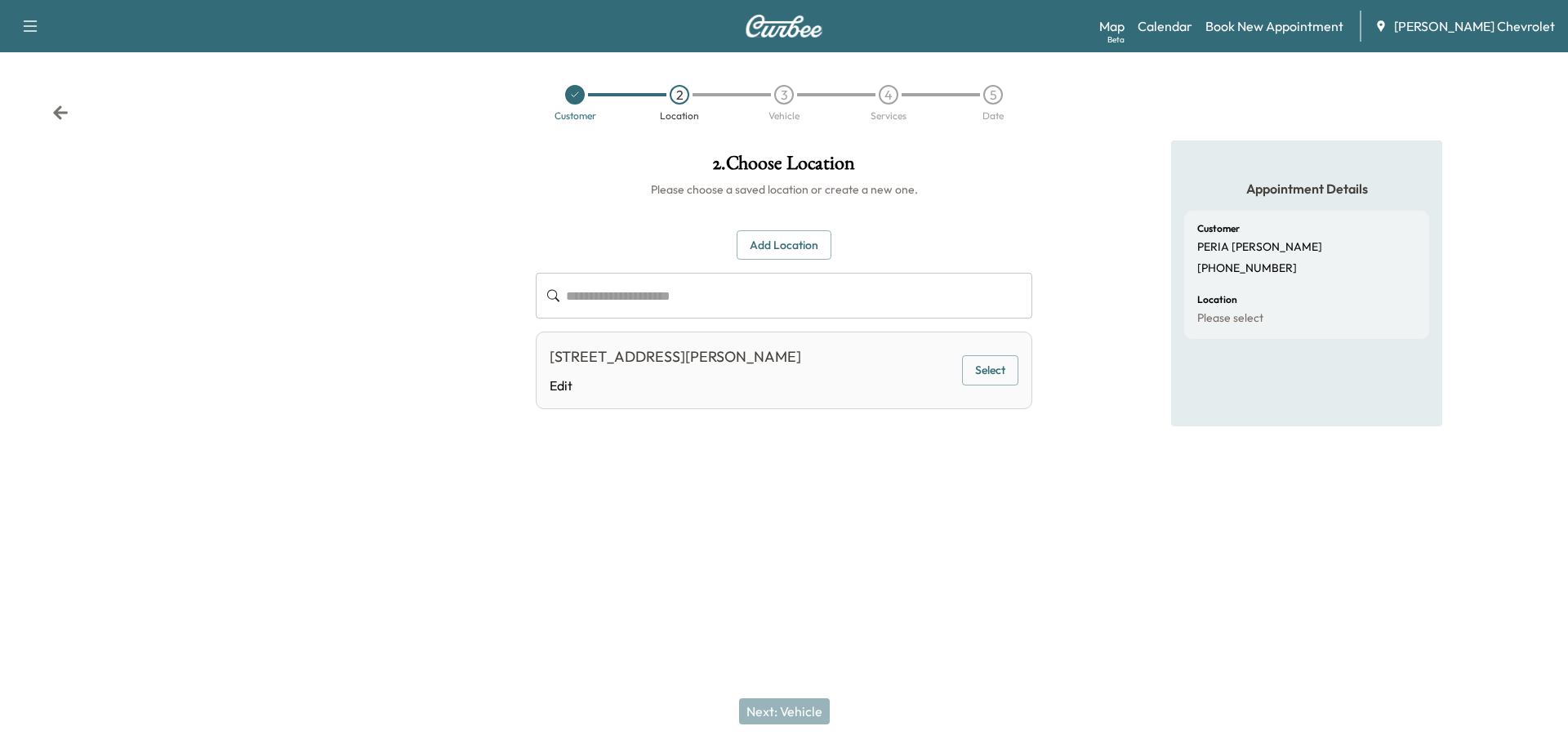
click at [1006, 369] on button "Select" at bounding box center [991, 370] width 57 height 30
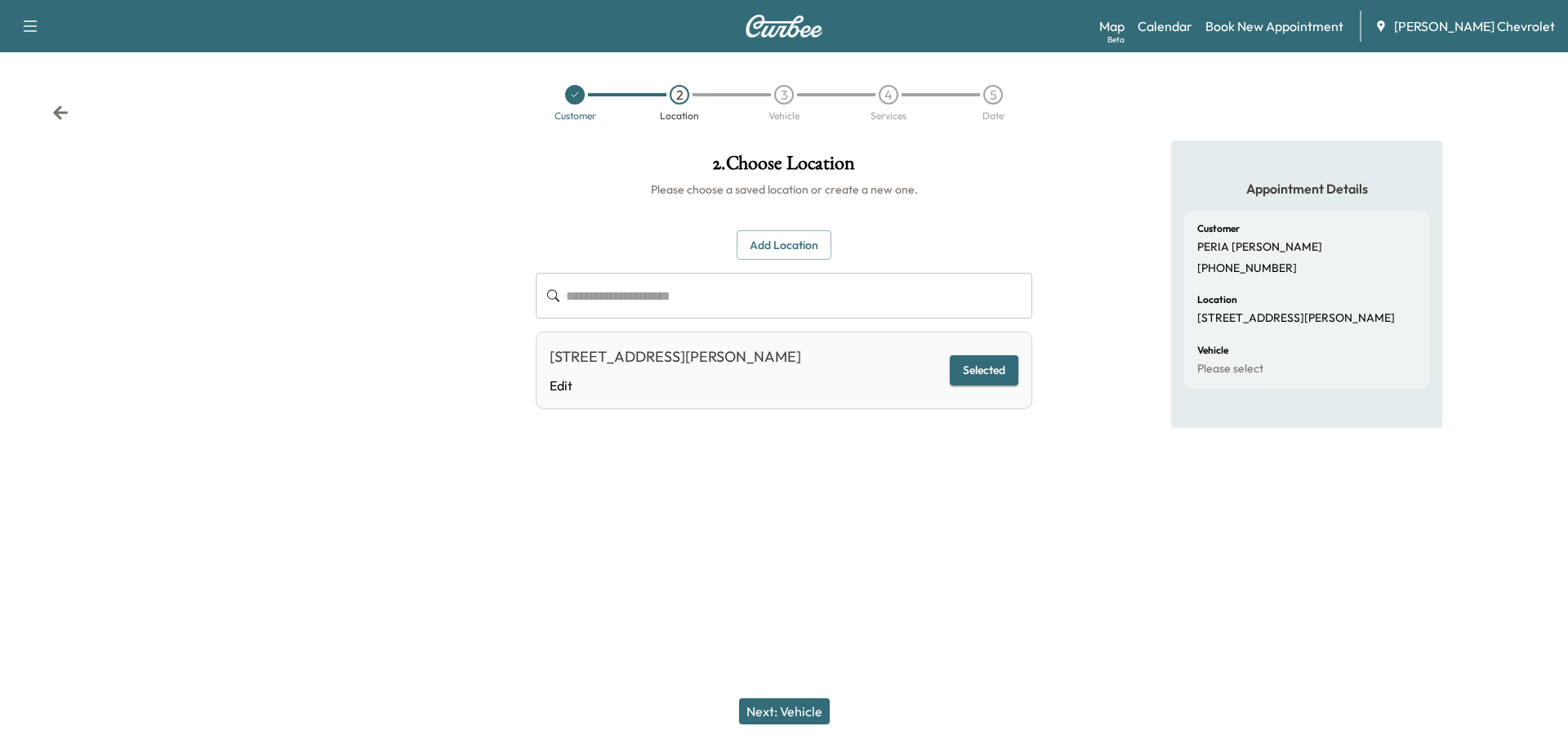
click at [800, 712] on button "Next: Vehicle" at bounding box center [784, 712] width 91 height 27
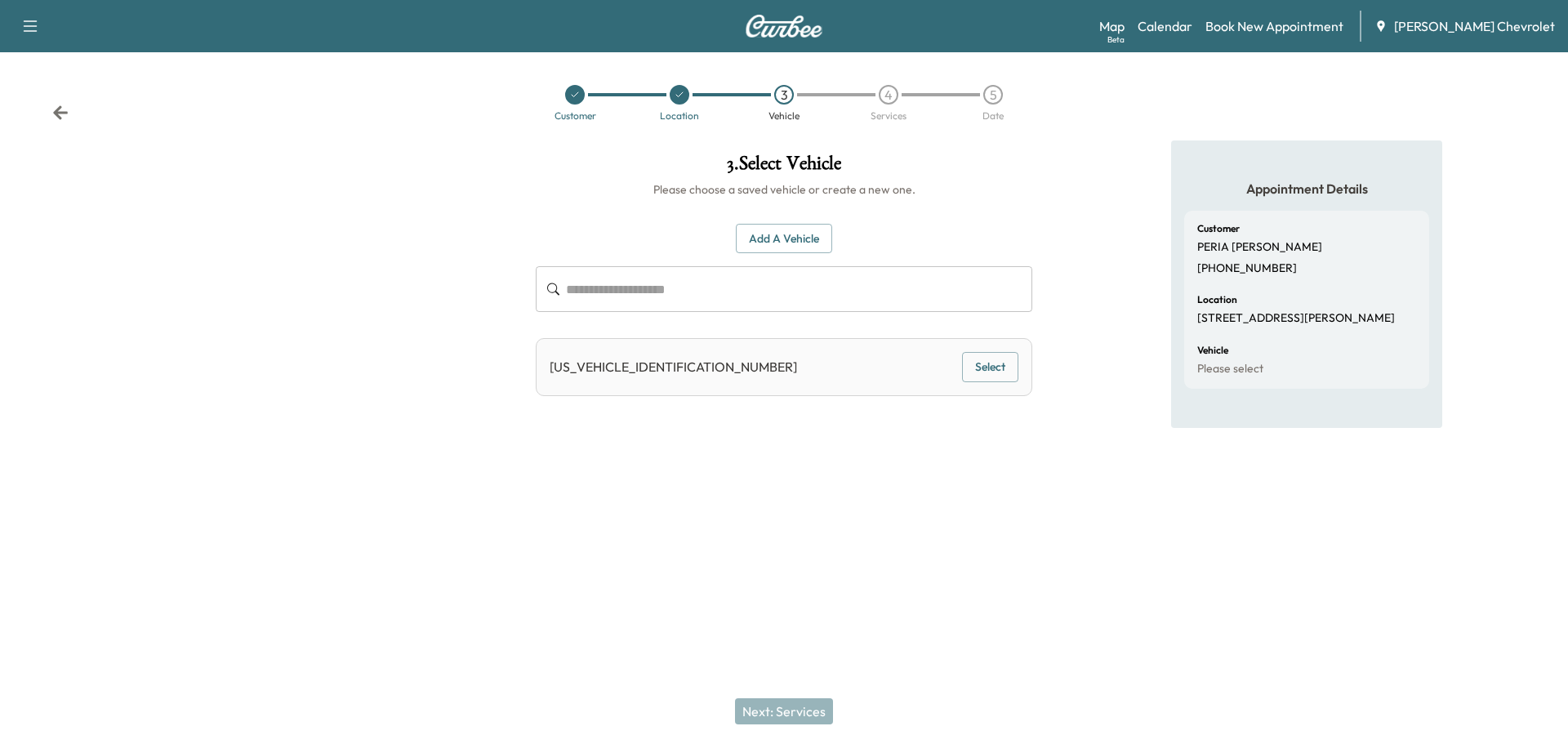
click at [995, 362] on button "Select" at bounding box center [991, 367] width 57 height 30
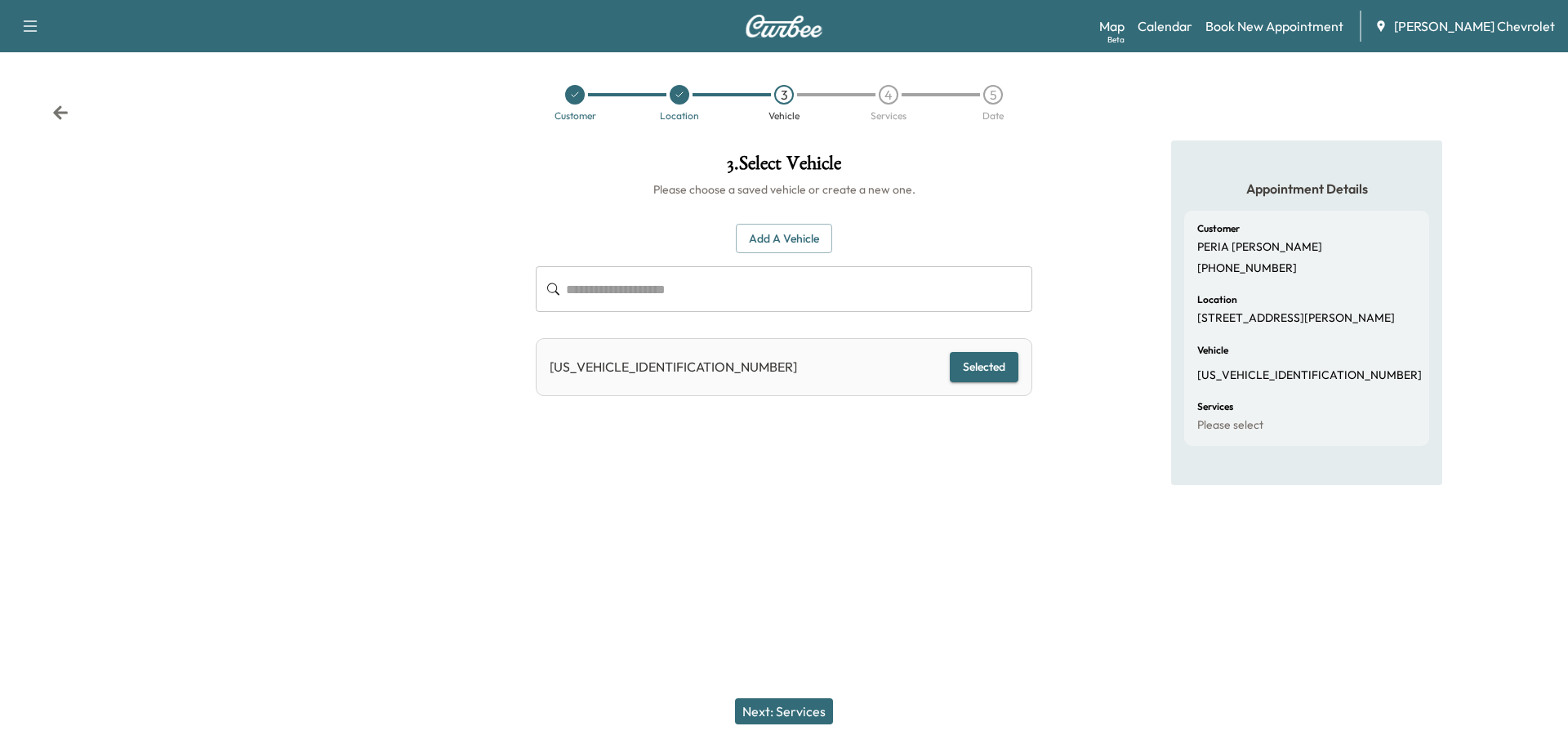
click at [785, 709] on button "Next: Services" at bounding box center [784, 712] width 98 height 27
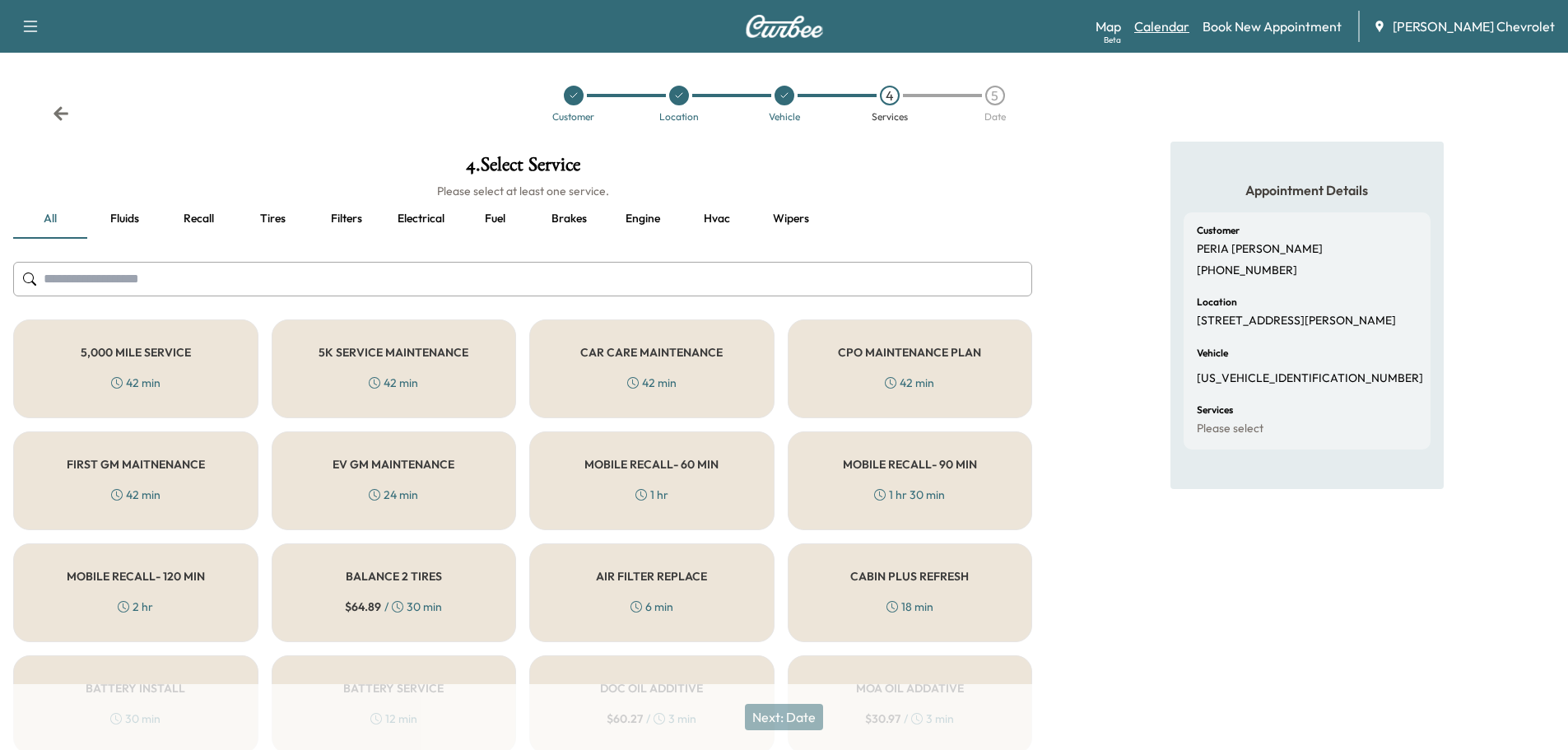
click at [1175, 21] on link "Calendar" at bounding box center [1162, 26] width 55 height 20
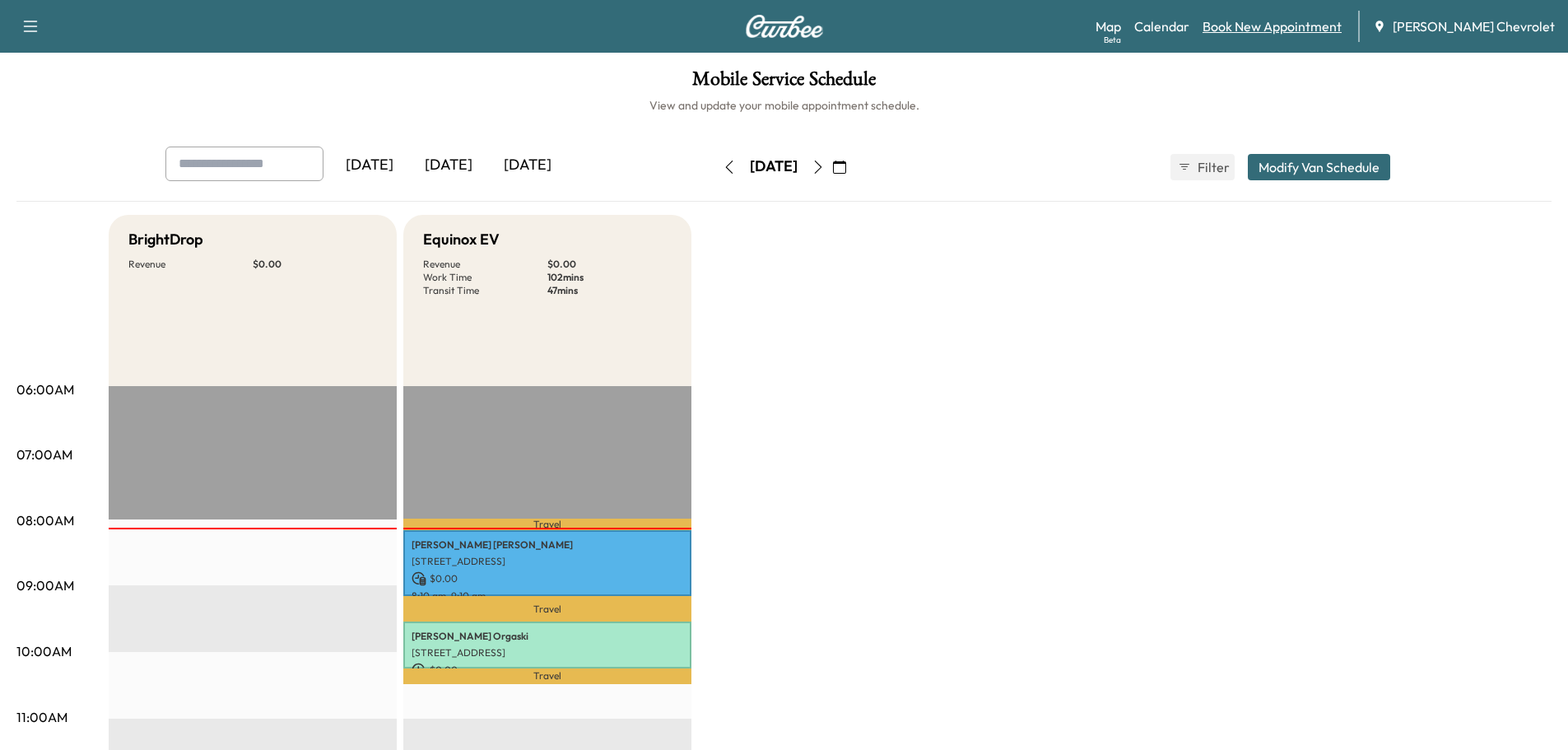
click at [1276, 23] on link "Book New Appointment" at bounding box center [1272, 26] width 139 height 20
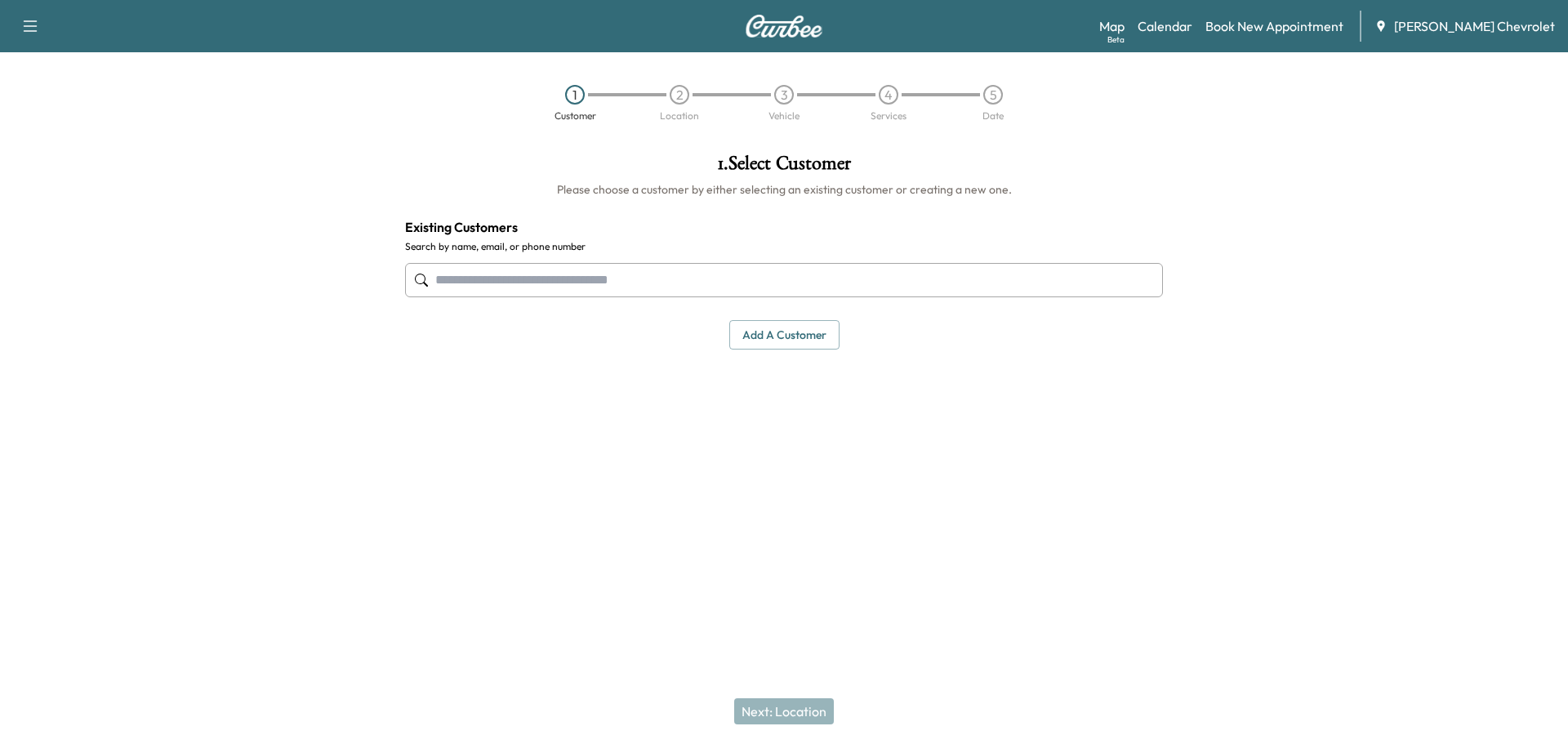
click at [523, 302] on div at bounding box center [784, 280] width 758 height 54
click at [537, 285] on input "text" at bounding box center [784, 280] width 758 height 34
